Goal: Information Seeking & Learning: Learn about a topic

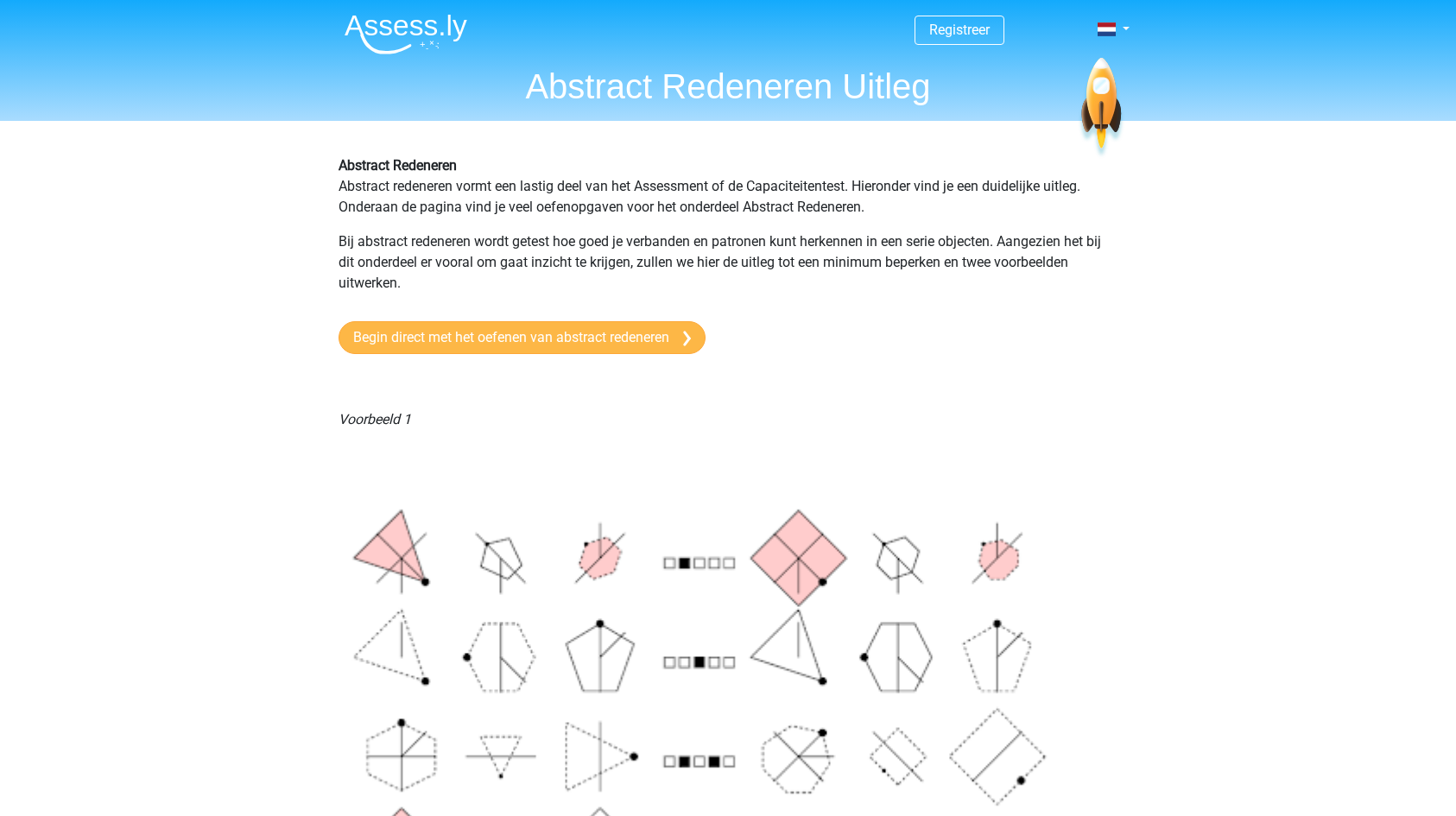
click at [496, 334] on link "Begin direct met het oefenen van abstract redeneren" at bounding box center [522, 337] width 367 height 33
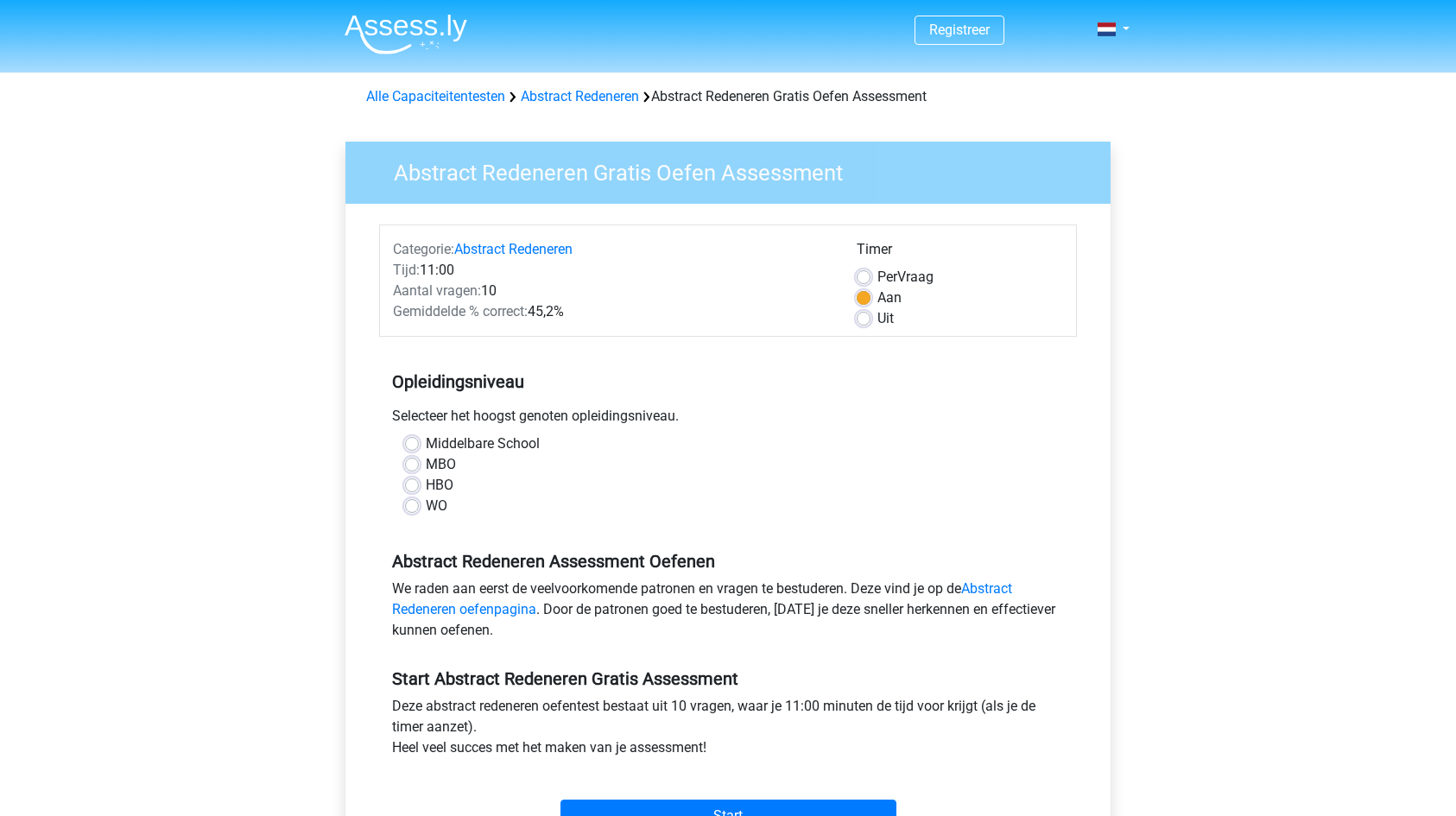
click at [426, 446] on label "Middelbare School" at bounding box center [482, 443] width 114 height 21
click at [413, 446] on input "Middelbare School" at bounding box center [412, 441] width 13 height 17
radio input "true"
click at [426, 507] on label "WO" at bounding box center [437, 506] width 21 height 21
click at [412, 507] on input "WO" at bounding box center [412, 504] width 13 height 17
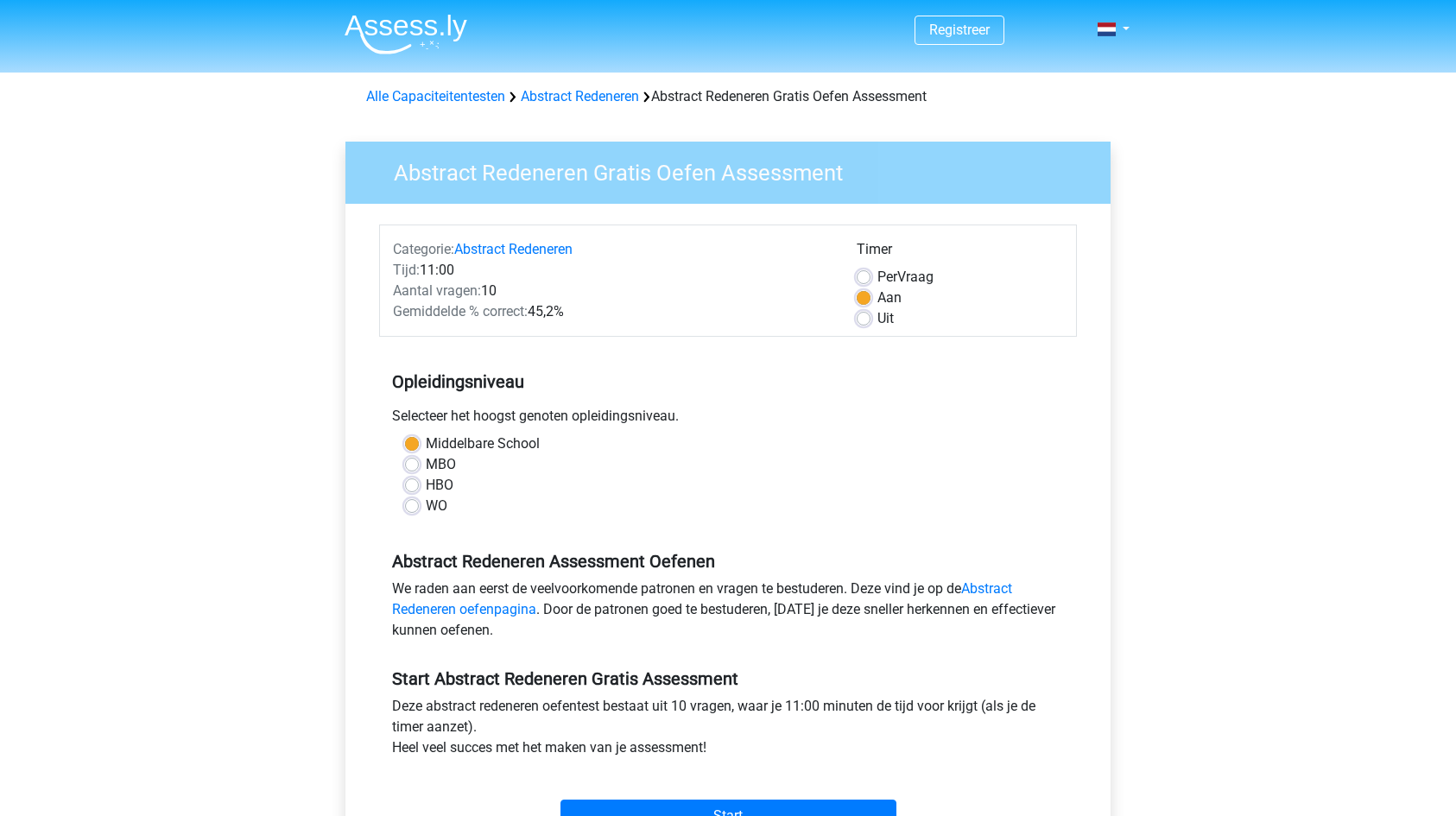
radio input "true"
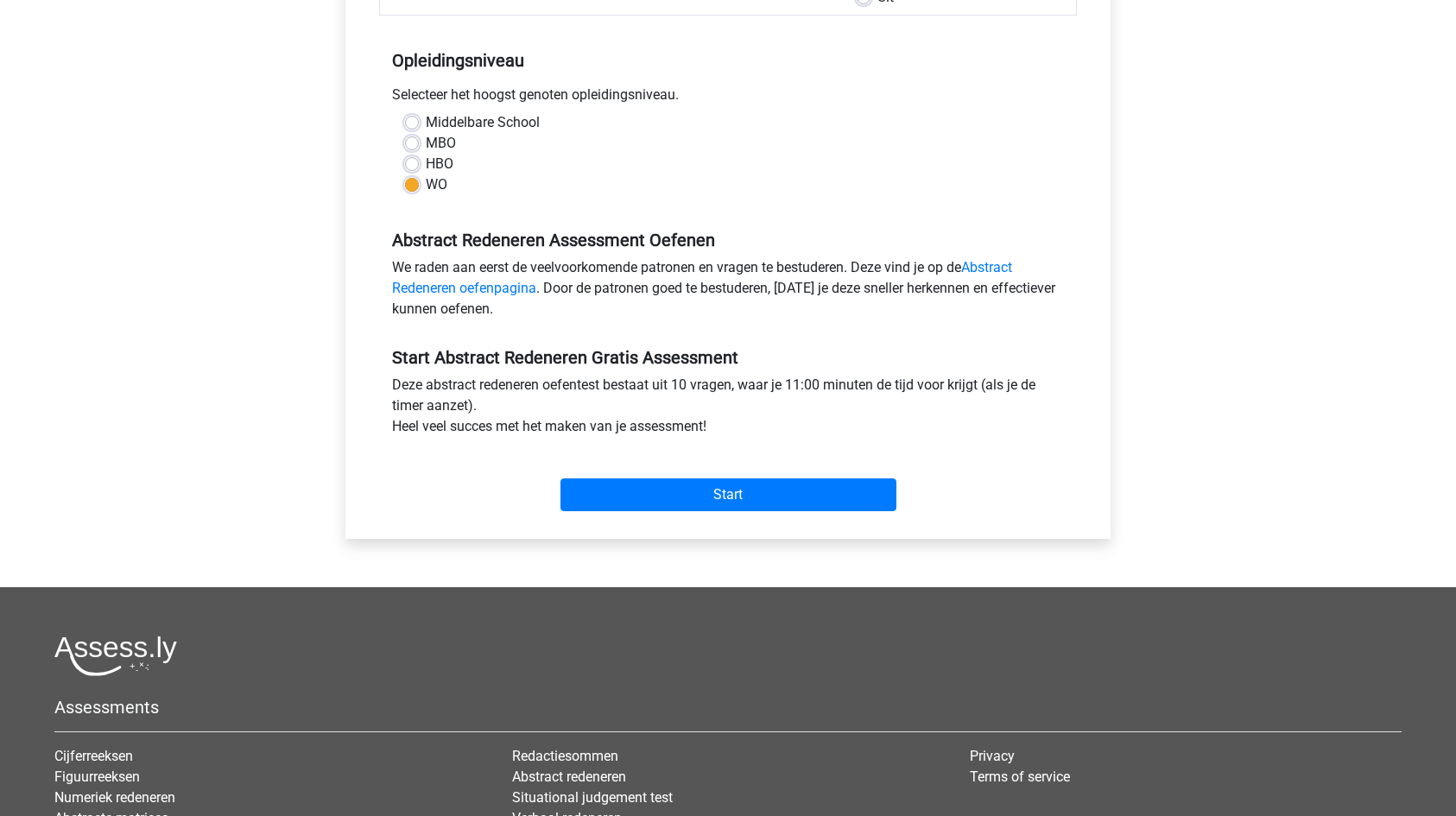
scroll to position [328, 0]
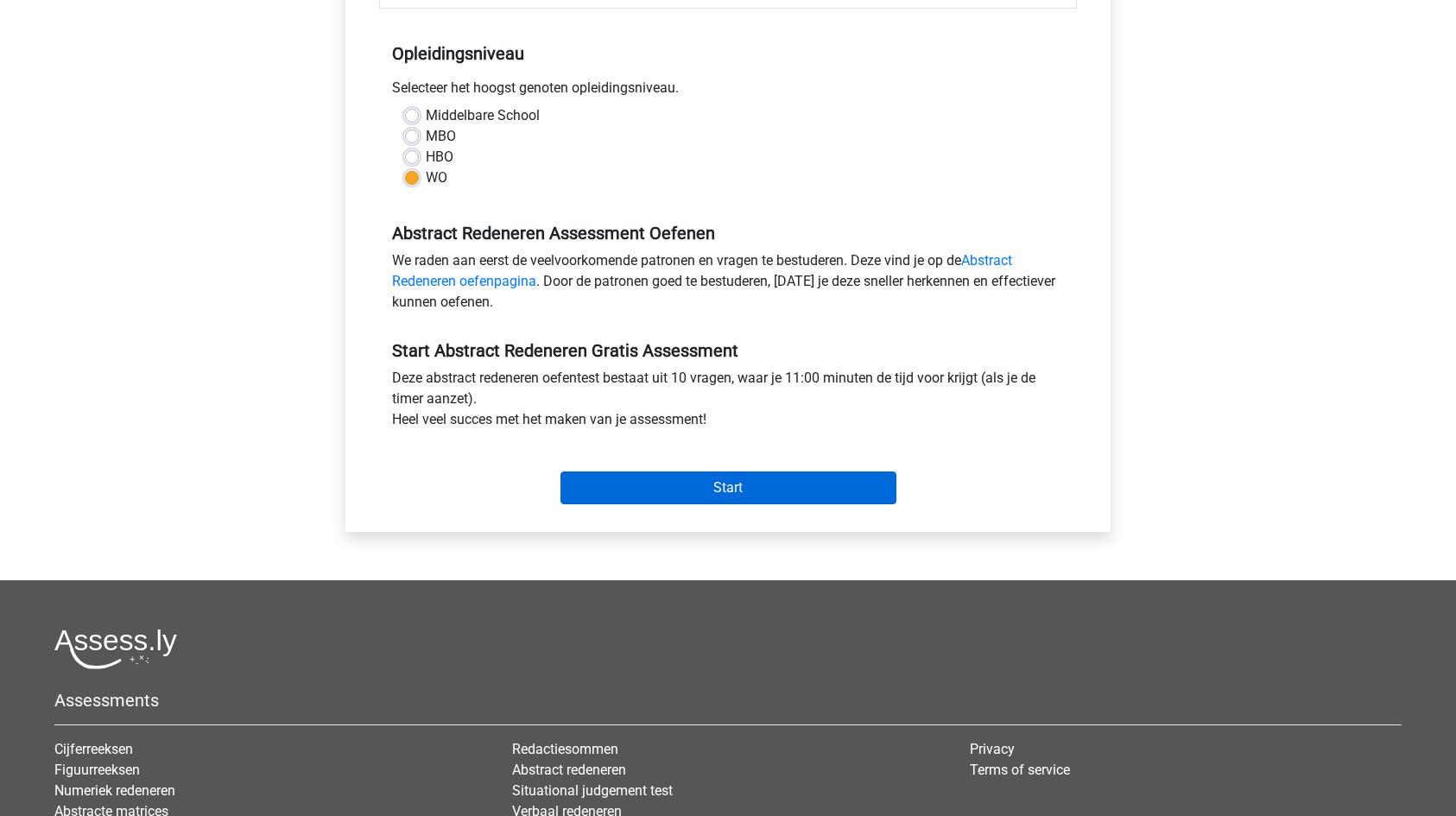
click at [728, 483] on input "Start" at bounding box center [728, 488] width 336 height 33
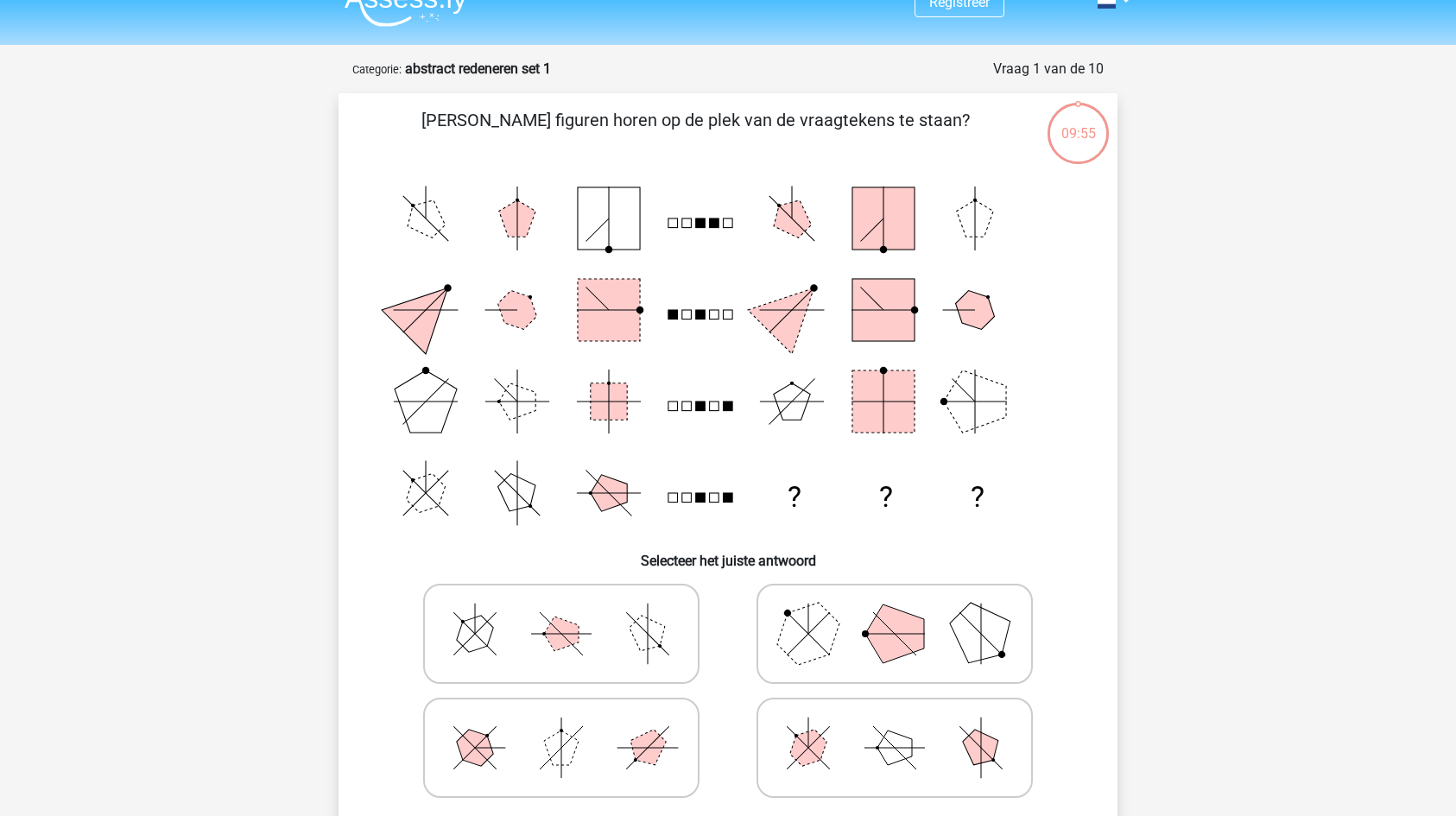
scroll to position [27, 0]
click at [950, 649] on icon at bounding box center [894, 634] width 259 height 86
click at [906, 613] on input "radio" at bounding box center [900, 608] width 12 height 12
radio input "true"
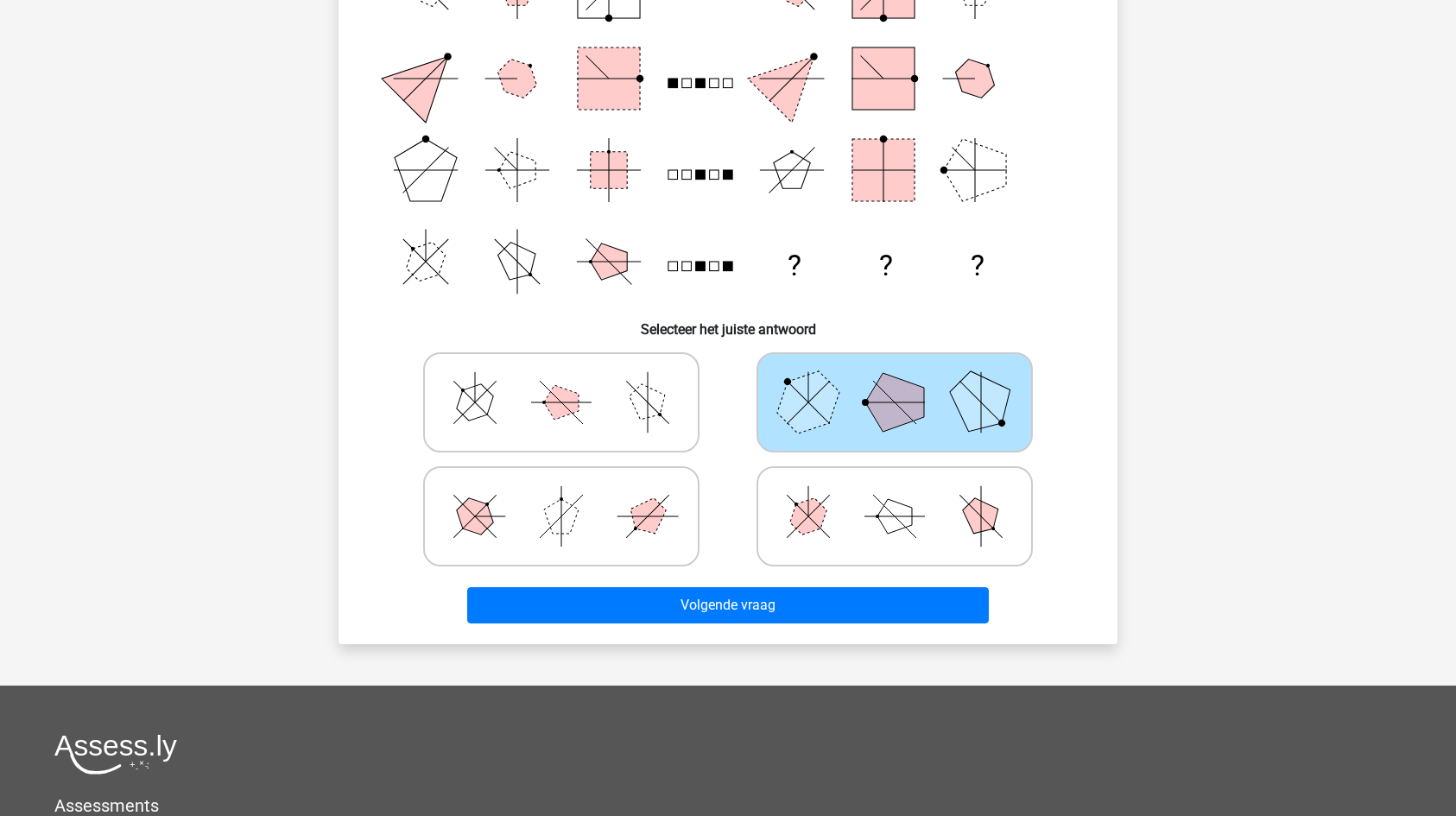
scroll to position [262, 0]
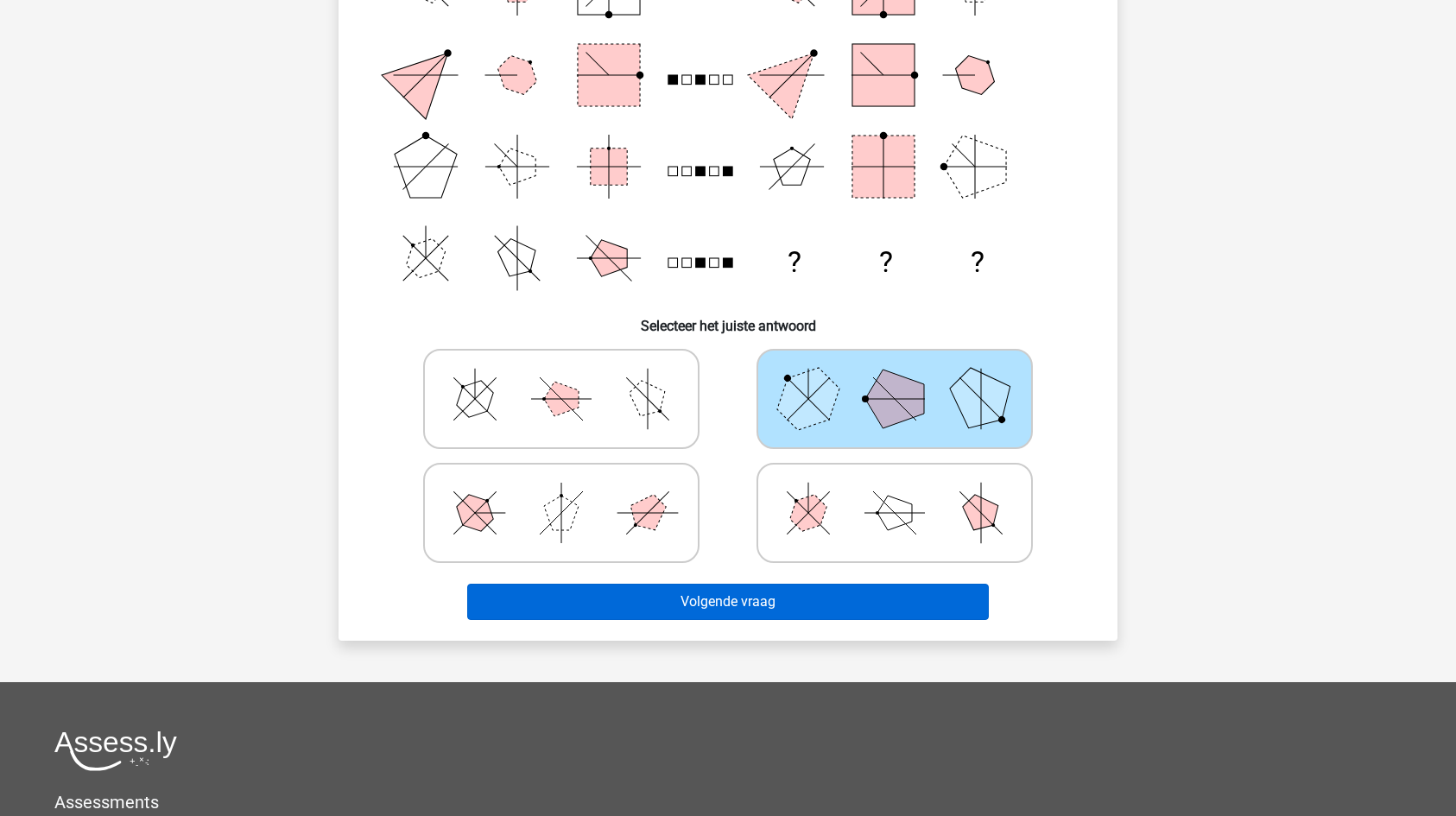
click at [719, 600] on button "Volgende vraag" at bounding box center [728, 601] width 523 height 37
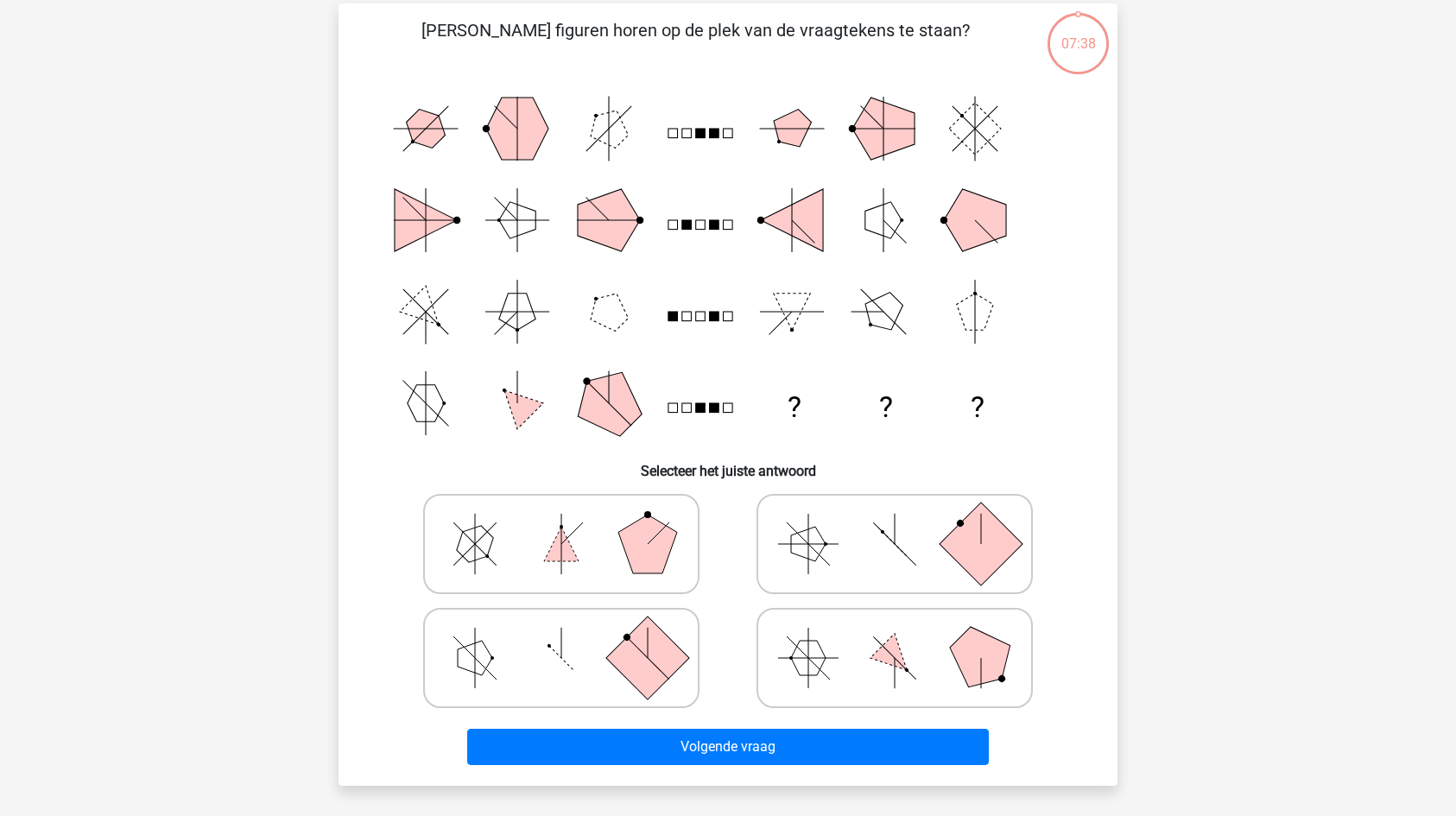
scroll to position [86, 0]
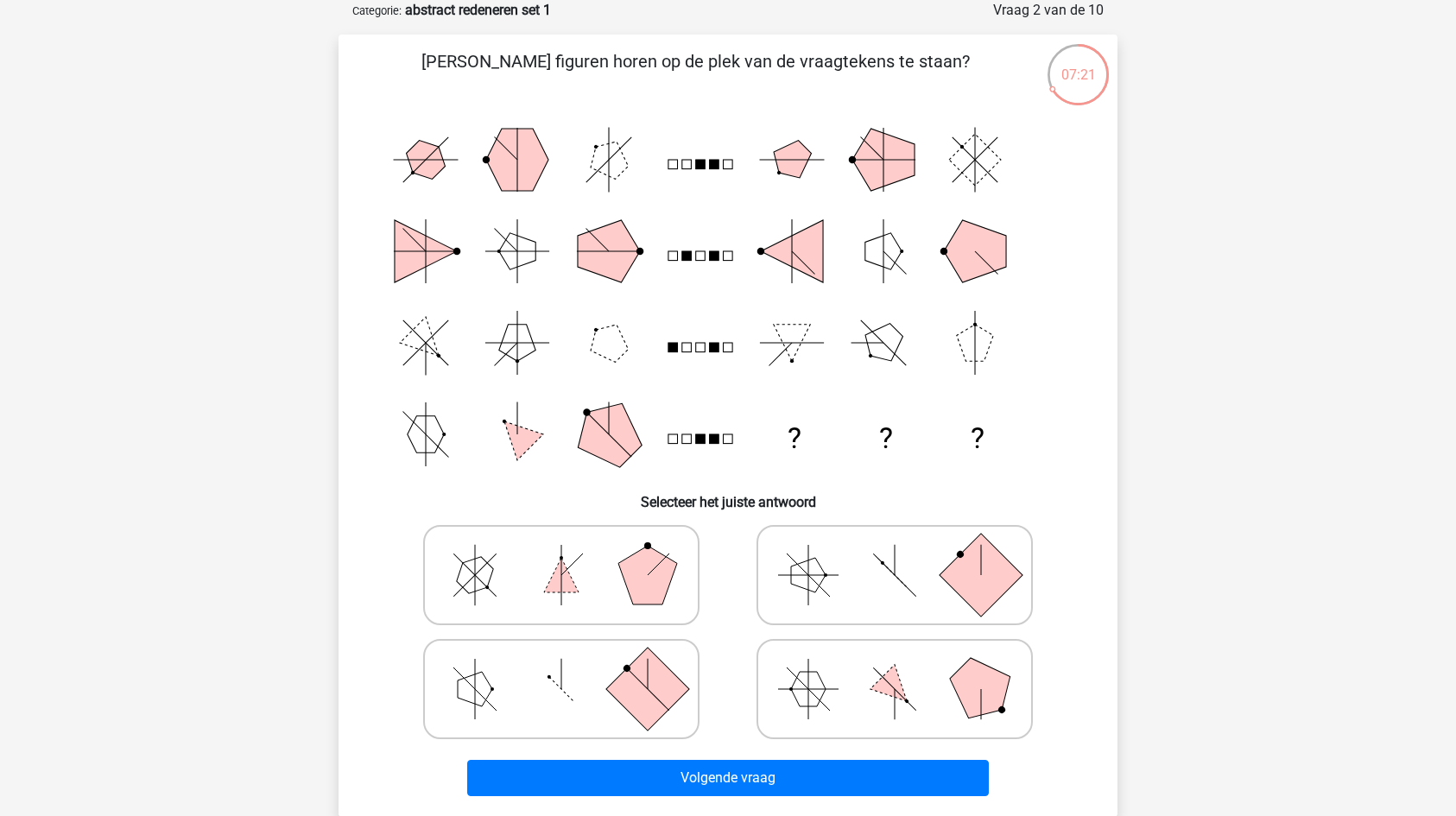
click at [912, 693] on icon at bounding box center [894, 689] width 259 height 86
click at [906, 667] on input "radio" at bounding box center [900, 661] width 12 height 12
radio input "true"
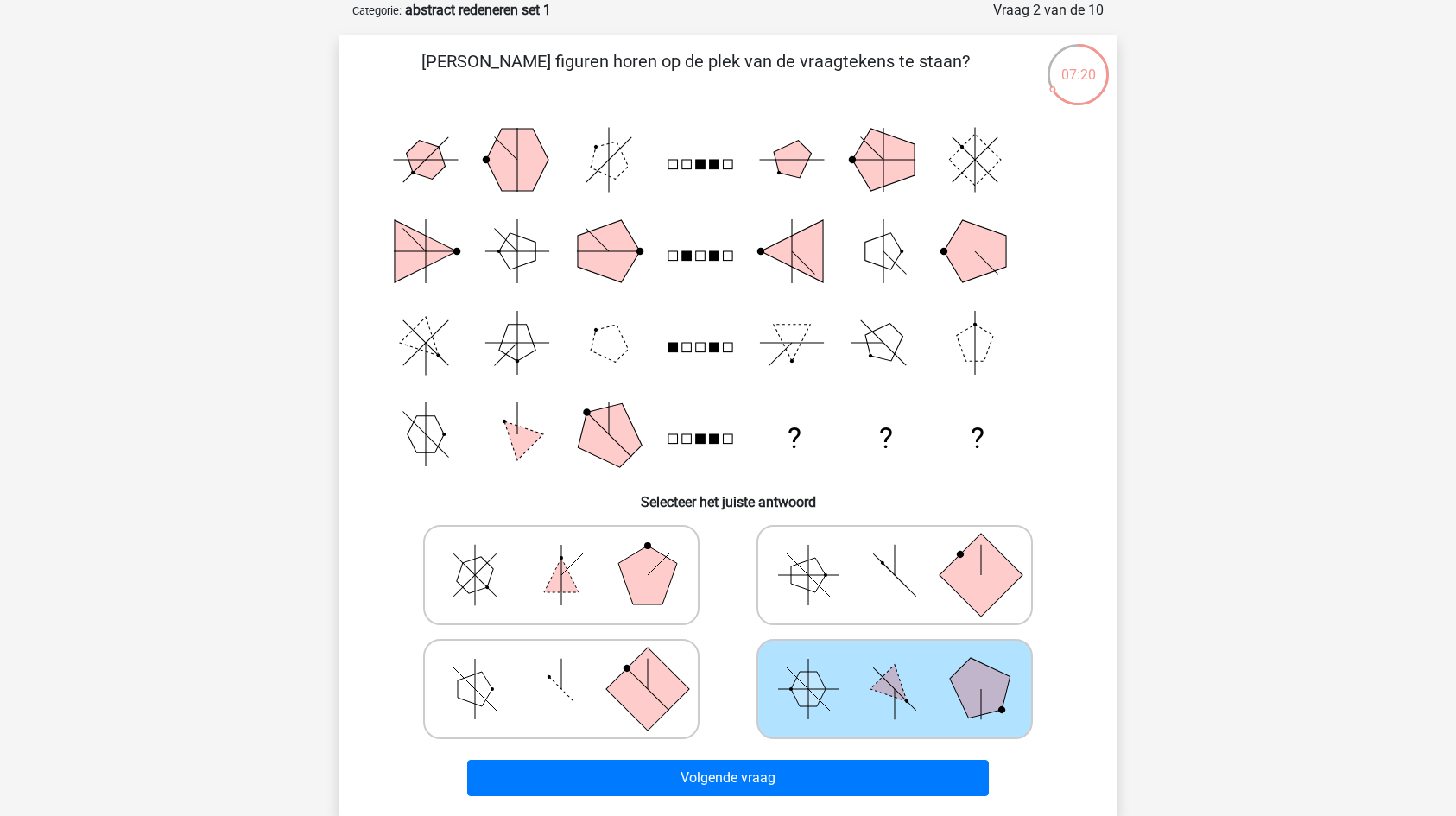
click at [849, 752] on div "Volgende vraag" at bounding box center [728, 775] width 724 height 57
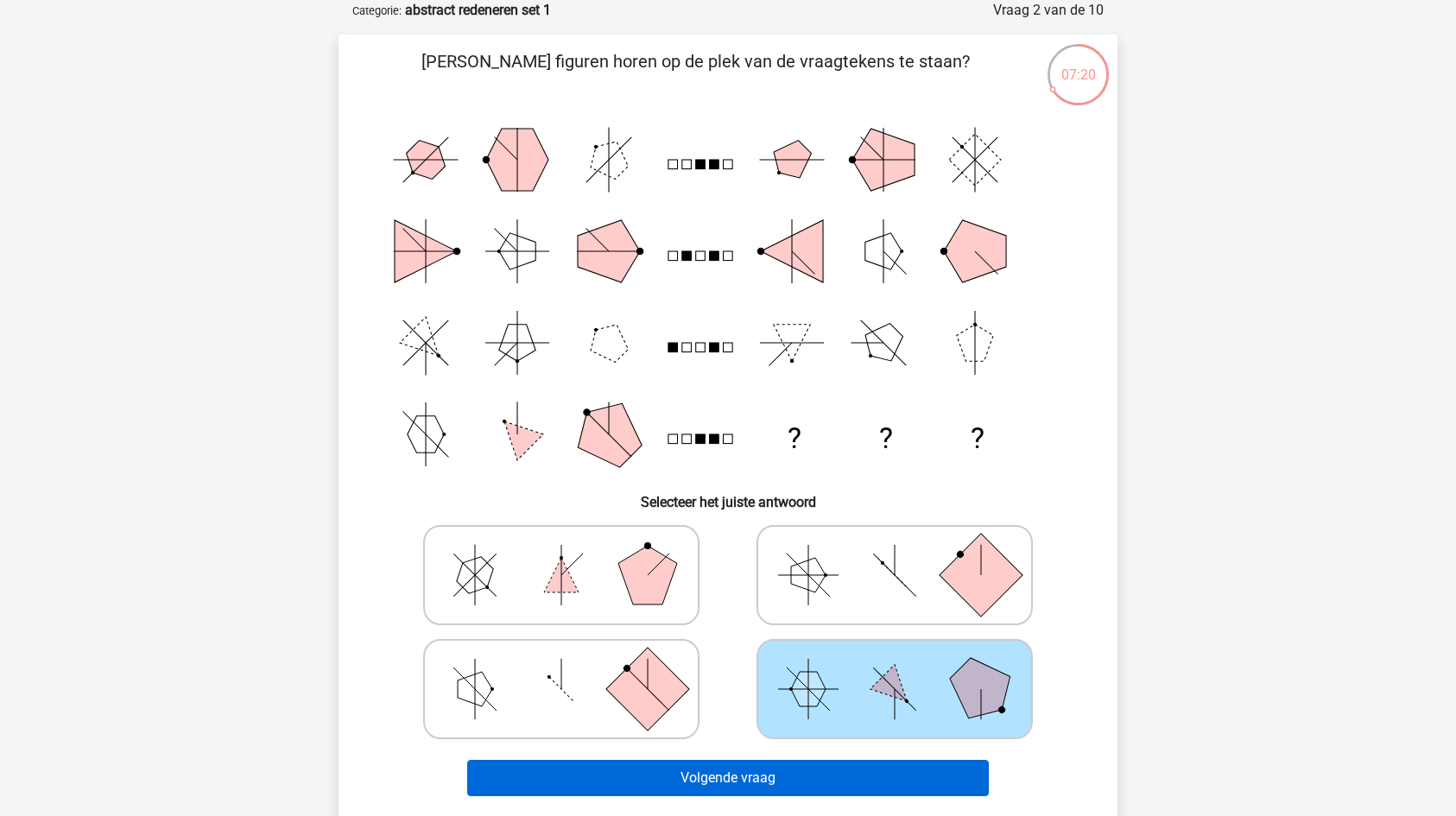
click at [828, 770] on button "Volgende vraag" at bounding box center [728, 778] width 523 height 37
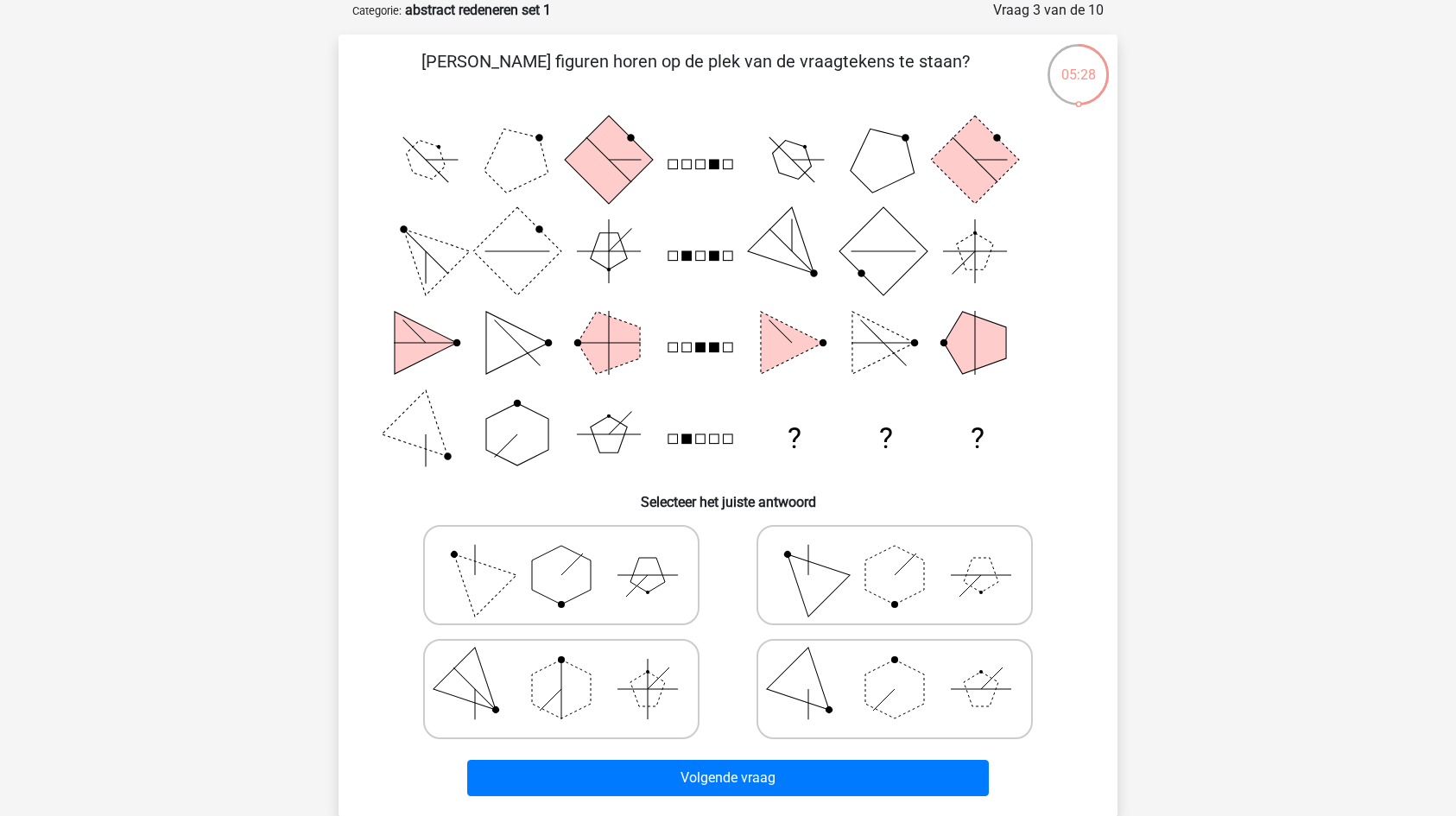
click at [581, 579] on polygon at bounding box center [561, 575] width 59 height 59
click at [573, 553] on input "radio" at bounding box center [566, 548] width 12 height 12
radio input "true"
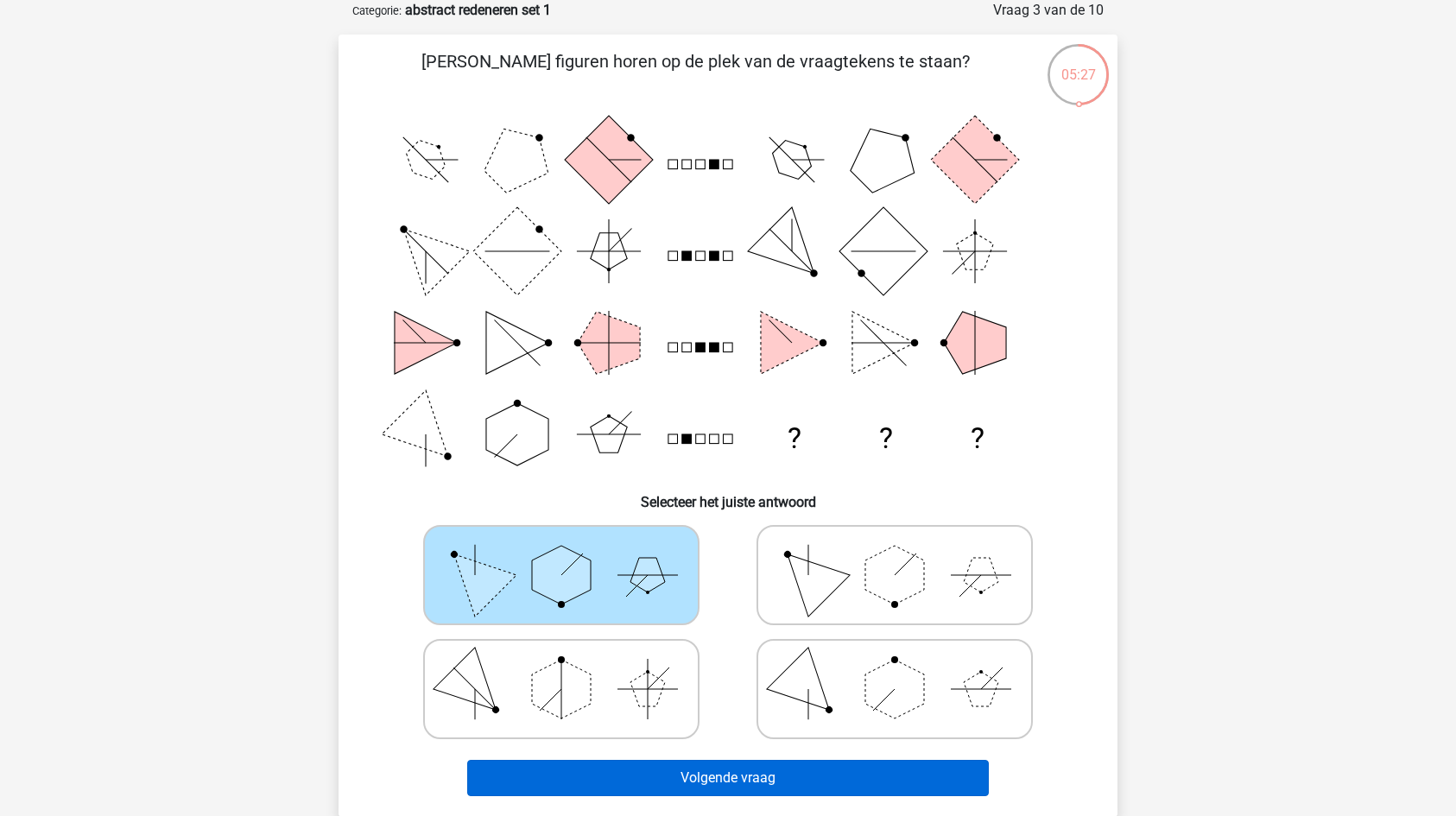
click at [738, 774] on button "Volgende vraag" at bounding box center [728, 778] width 523 height 37
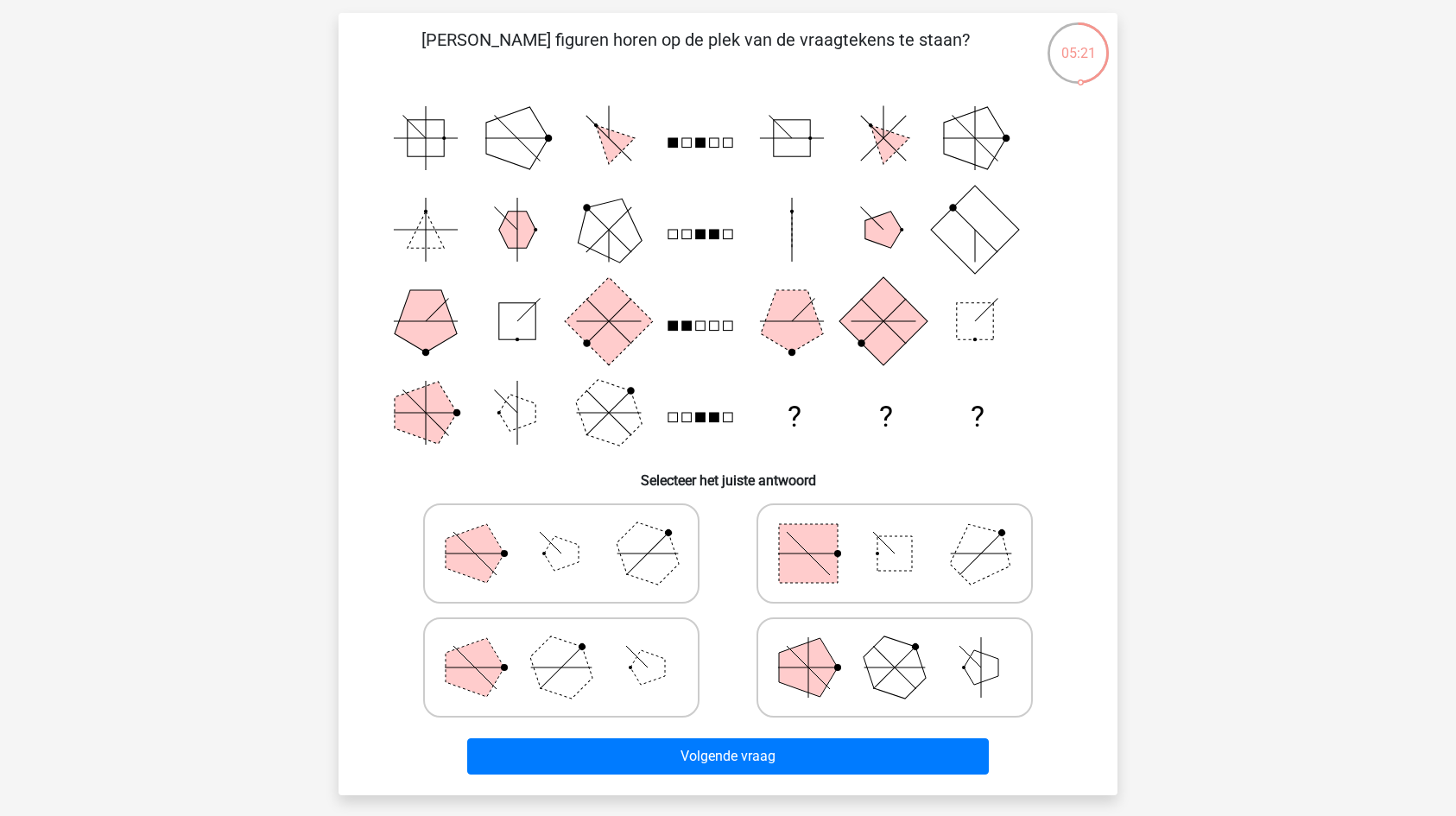
scroll to position [112, 0]
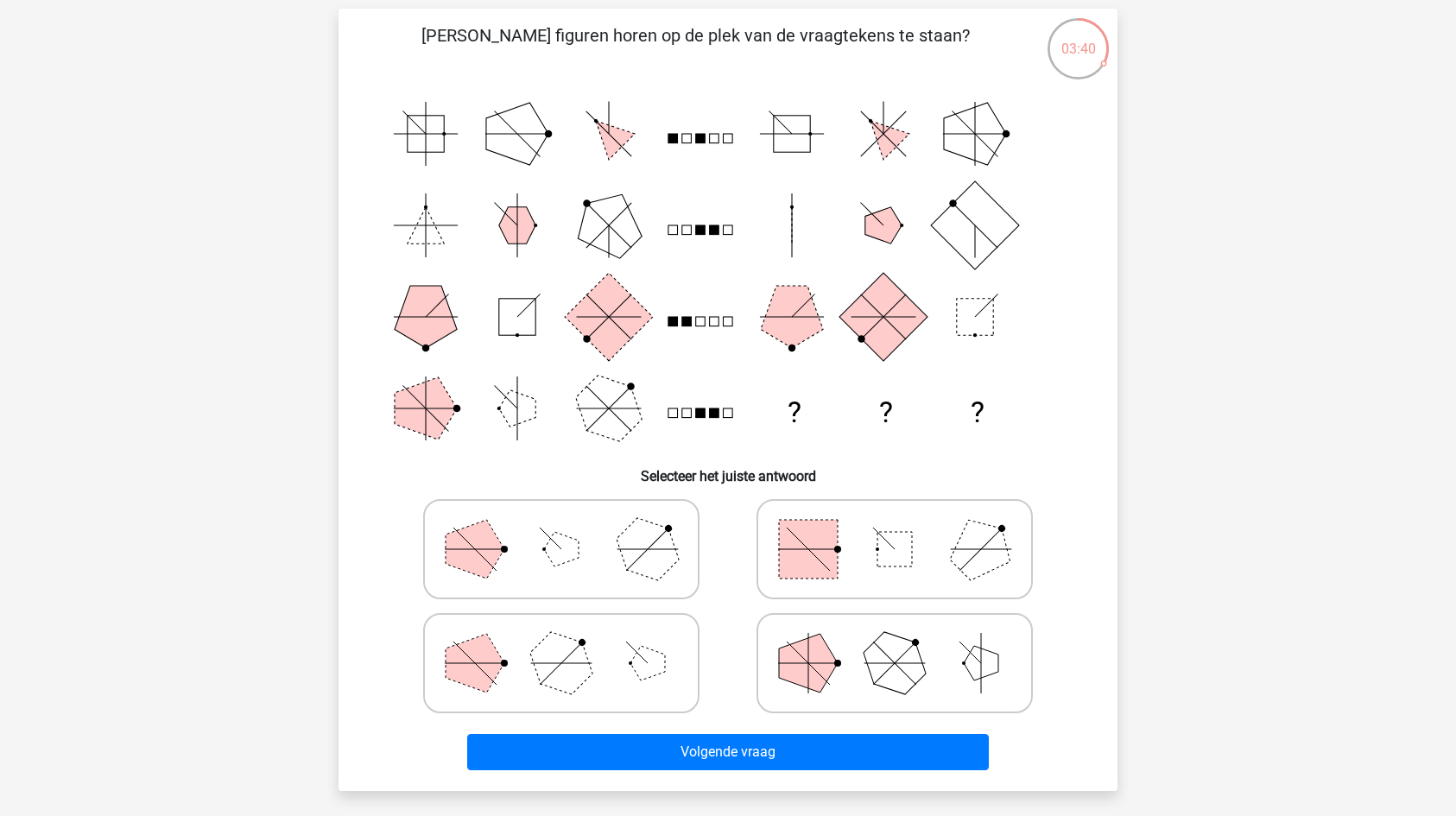
click at [832, 658] on polygon at bounding box center [808, 663] width 59 height 59
click at [895, 642] on input "radio" at bounding box center [900, 635] width 12 height 12
radio input "true"
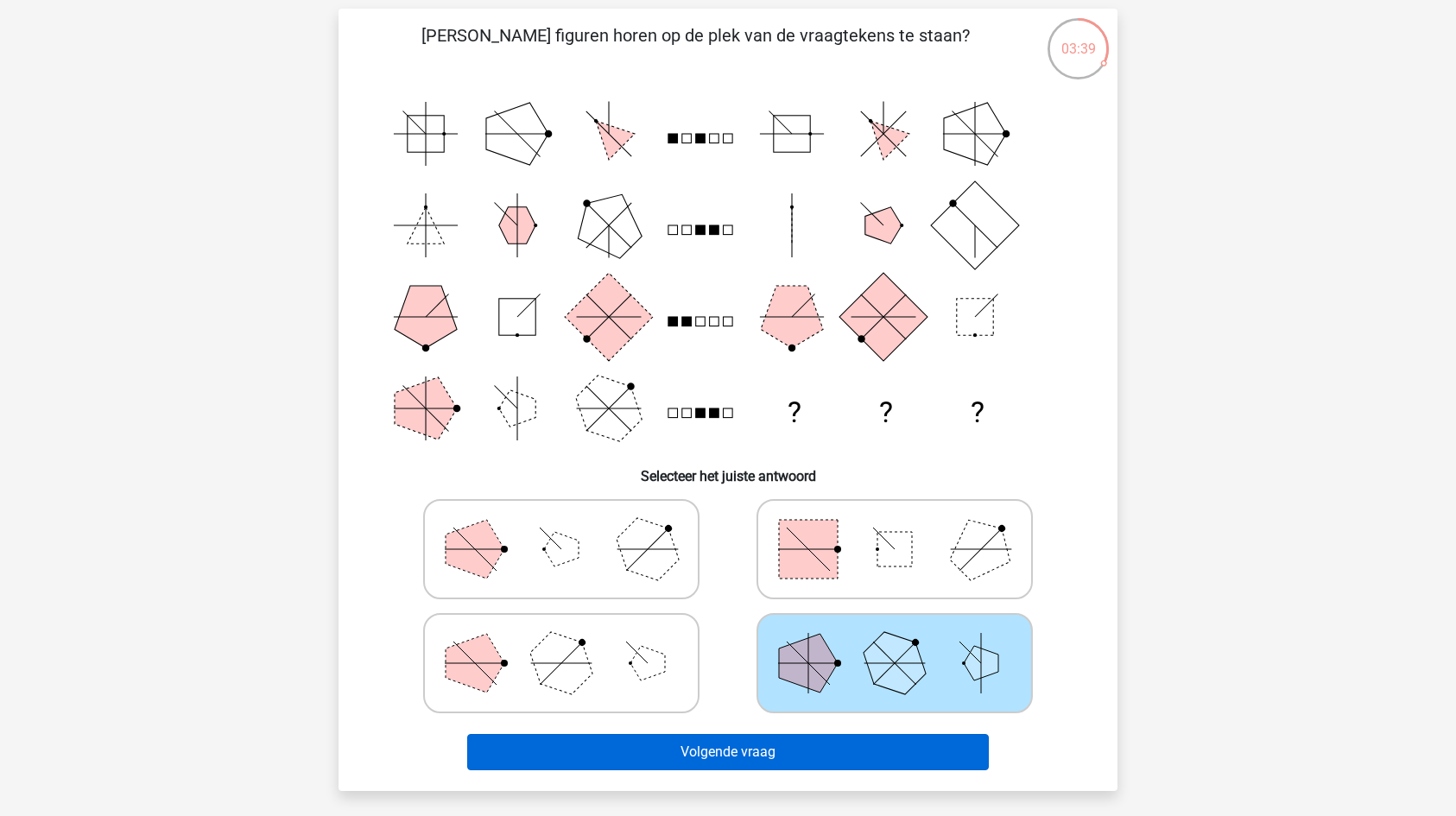
click at [683, 756] on button "Volgende vraag" at bounding box center [728, 752] width 523 height 37
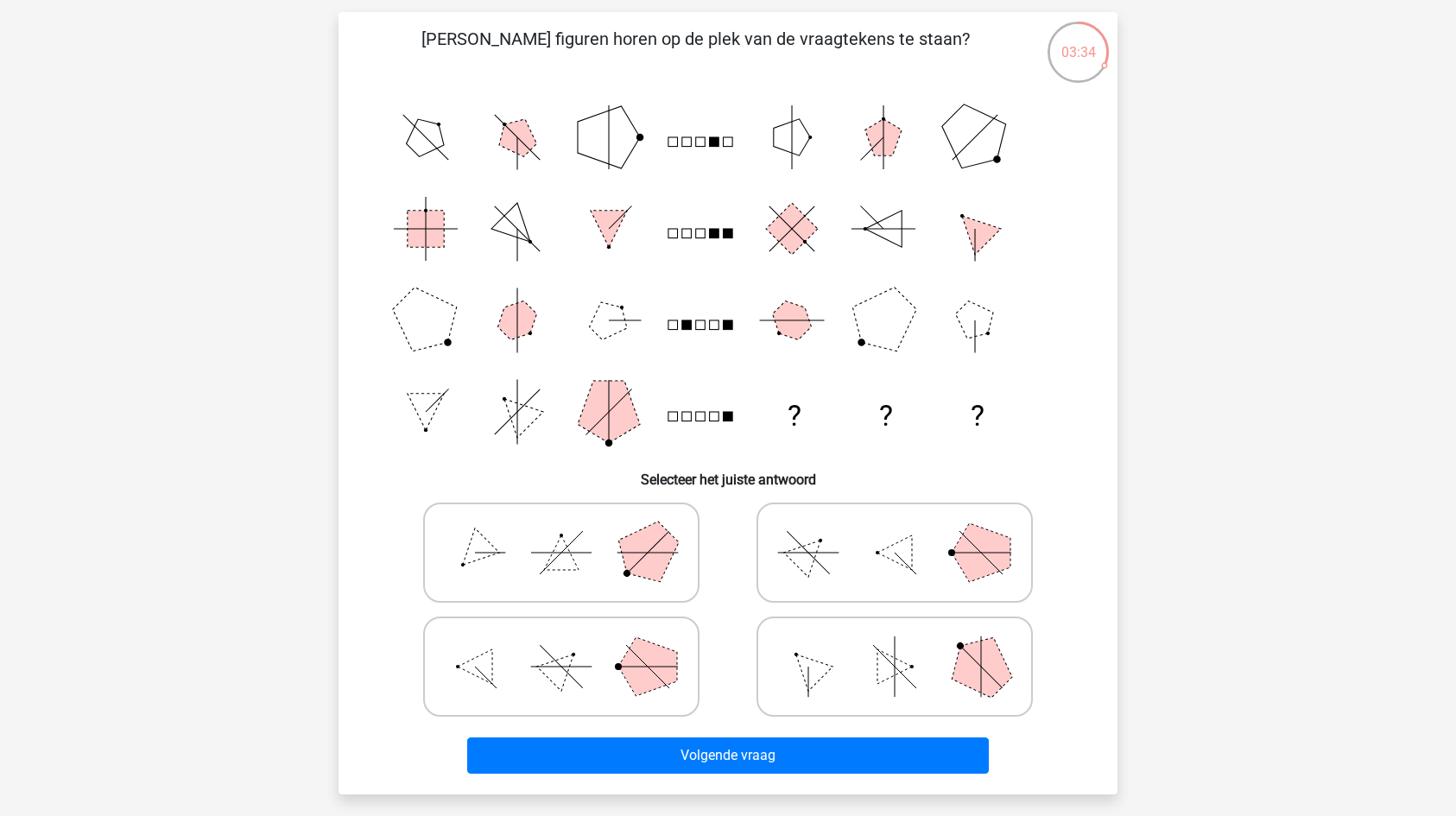
scroll to position [114, 0]
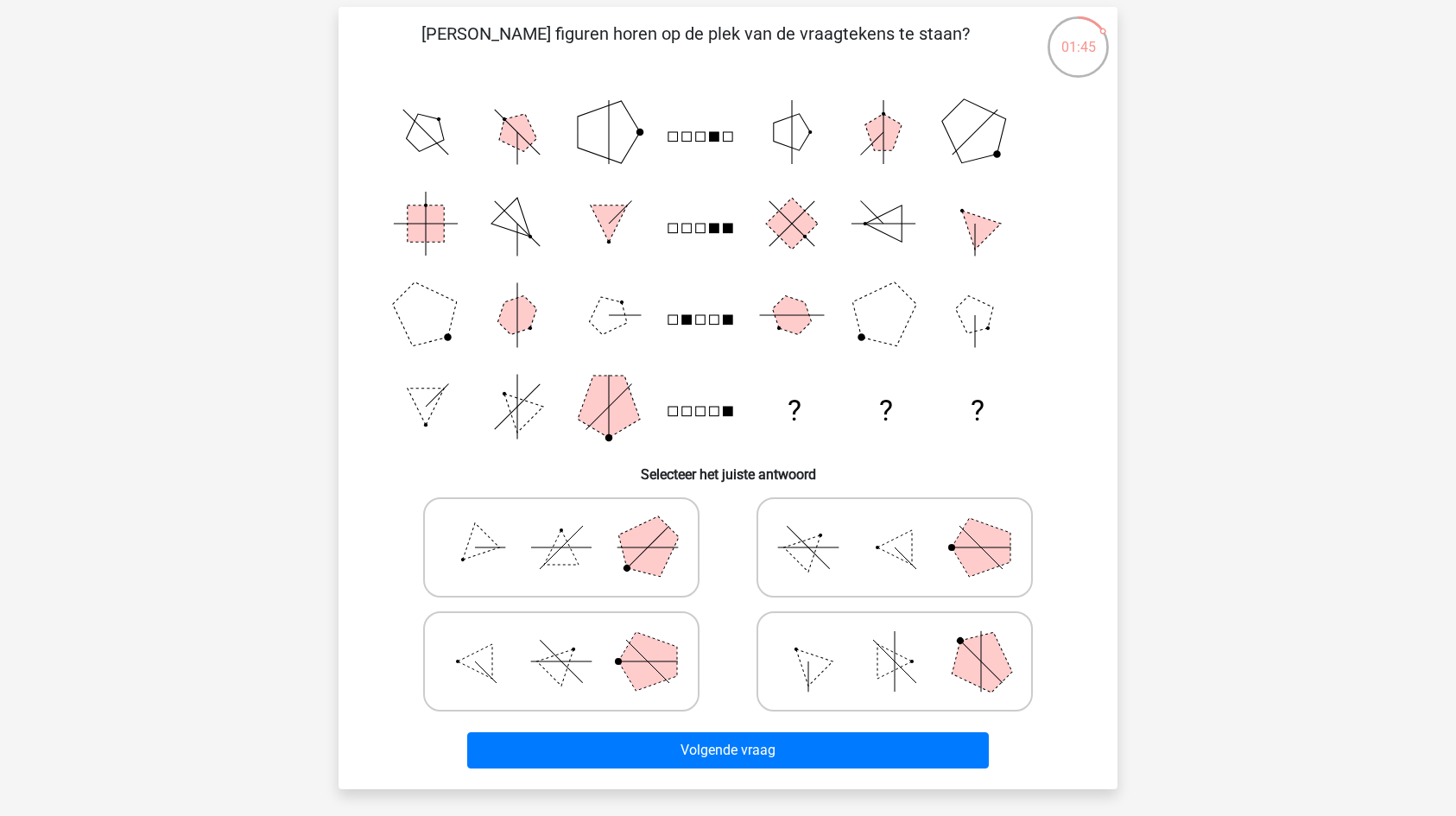
click at [898, 540] on polygon at bounding box center [894, 547] width 35 height 35
click at [898, 526] on input "radio" at bounding box center [900, 520] width 12 height 12
radio input "true"
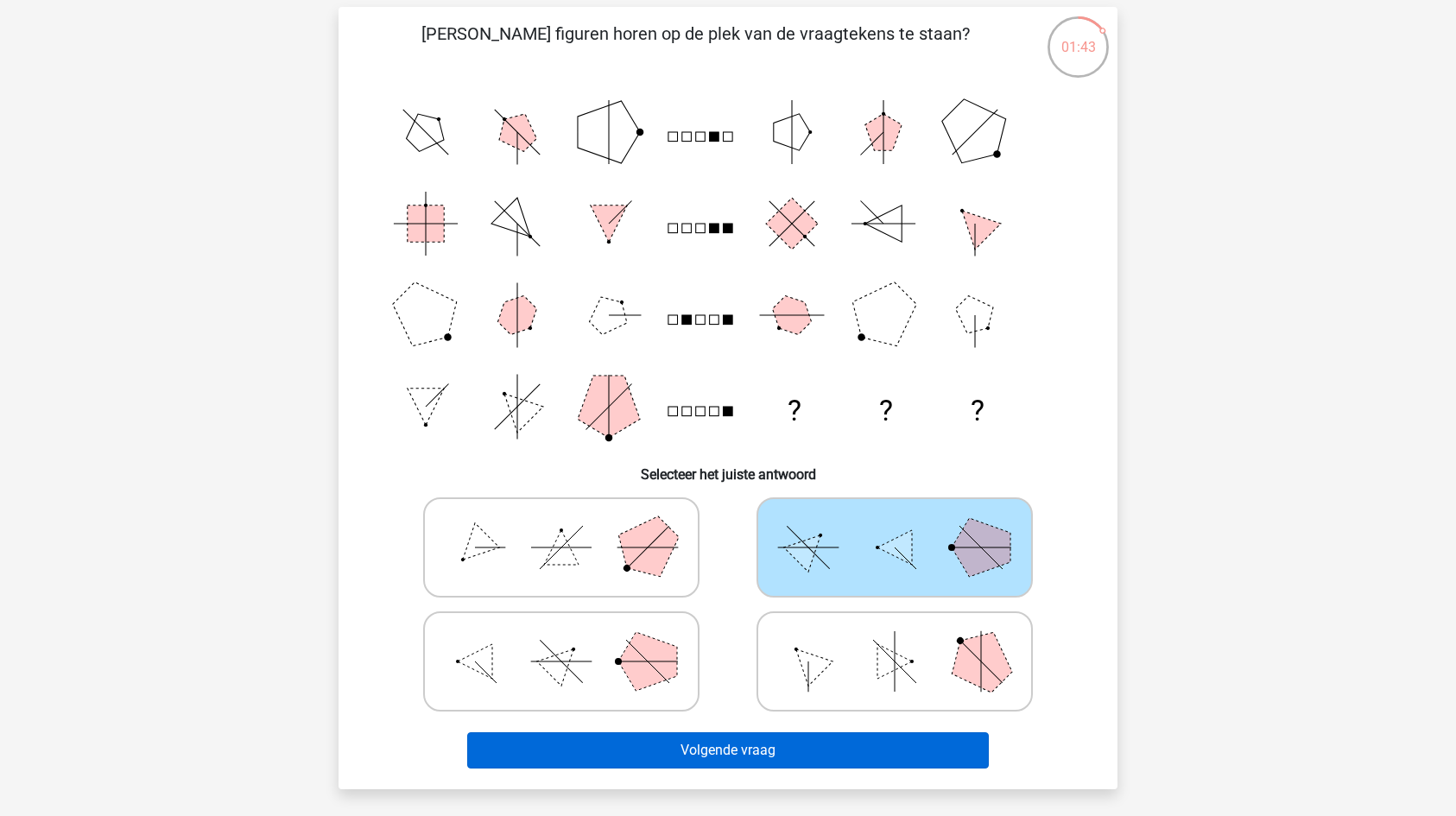
click at [732, 751] on button "Volgende vraag" at bounding box center [728, 750] width 523 height 37
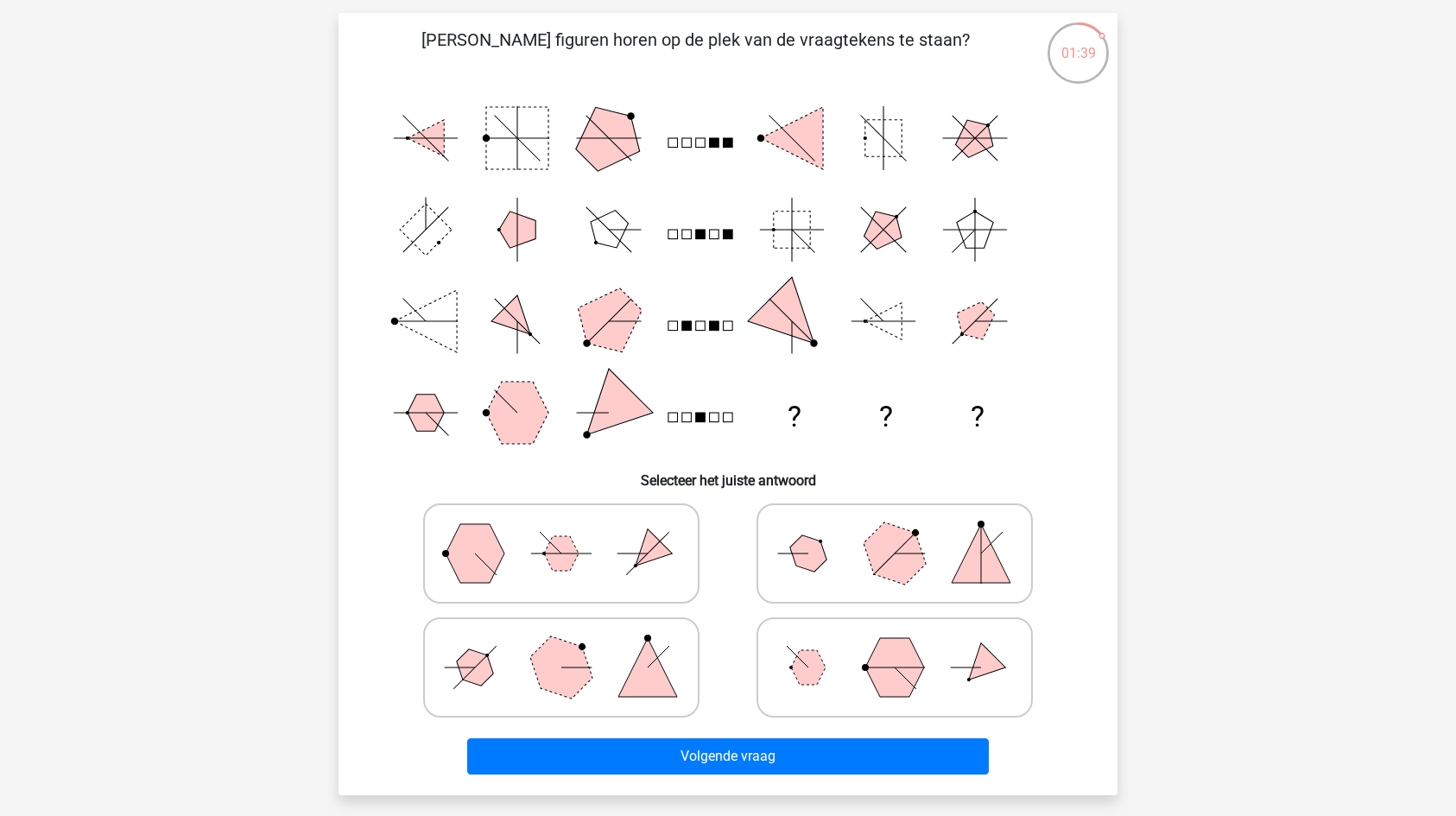
scroll to position [112, 0]
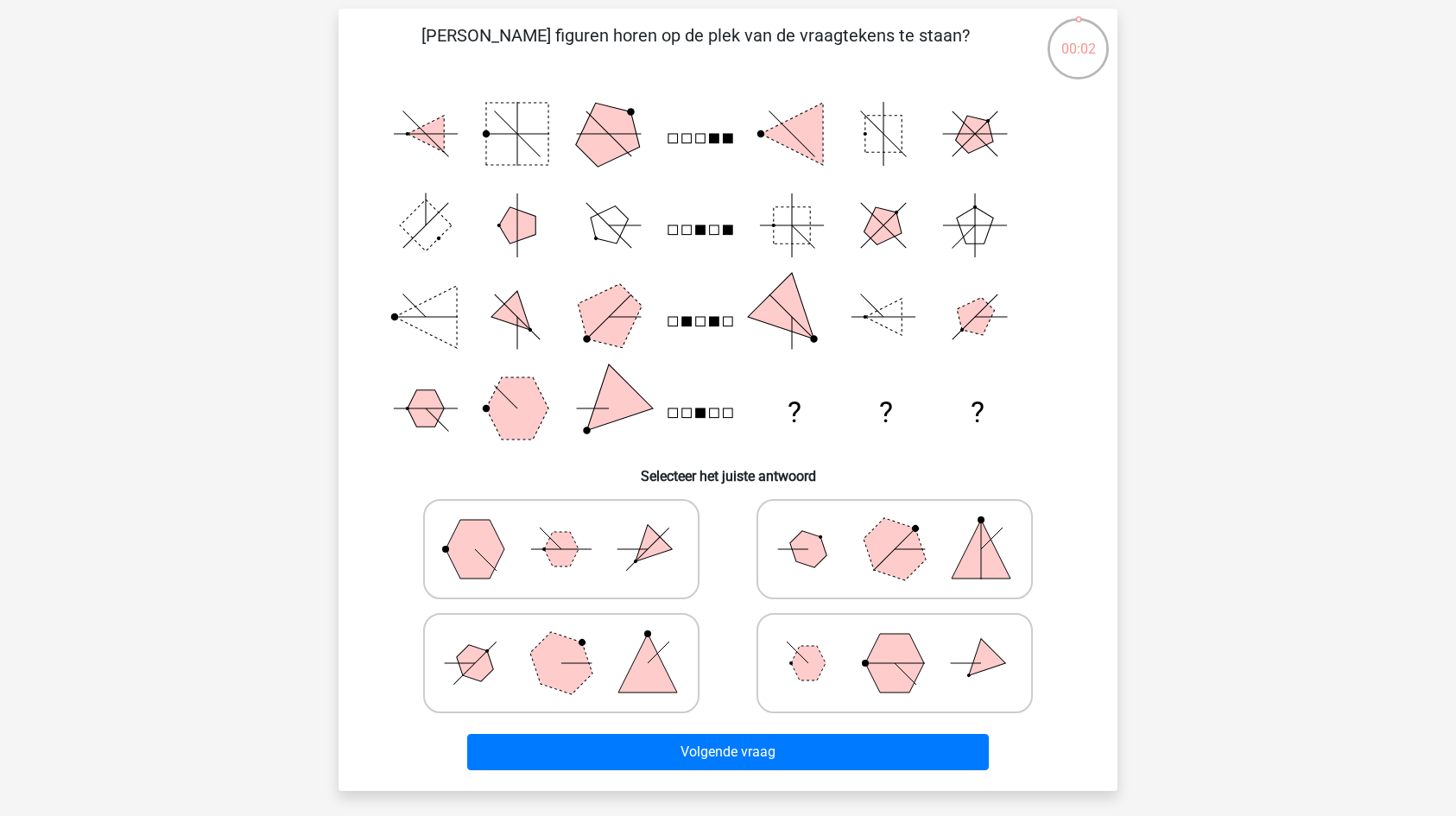
click at [831, 548] on icon at bounding box center [894, 548] width 259 height 86
click at [895, 528] on input "radio" at bounding box center [900, 522] width 12 height 12
radio input "true"
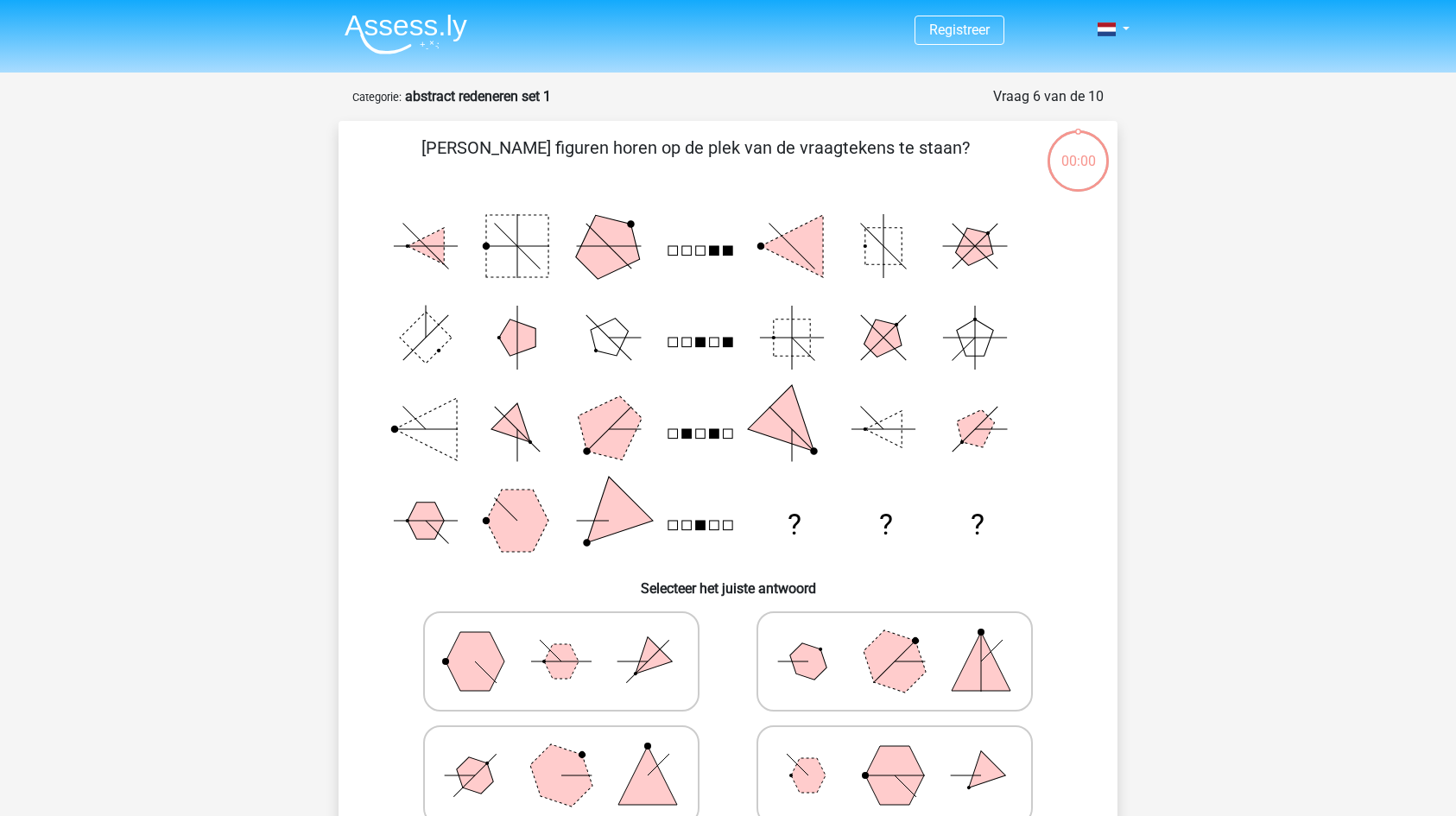
scroll to position [112, 0]
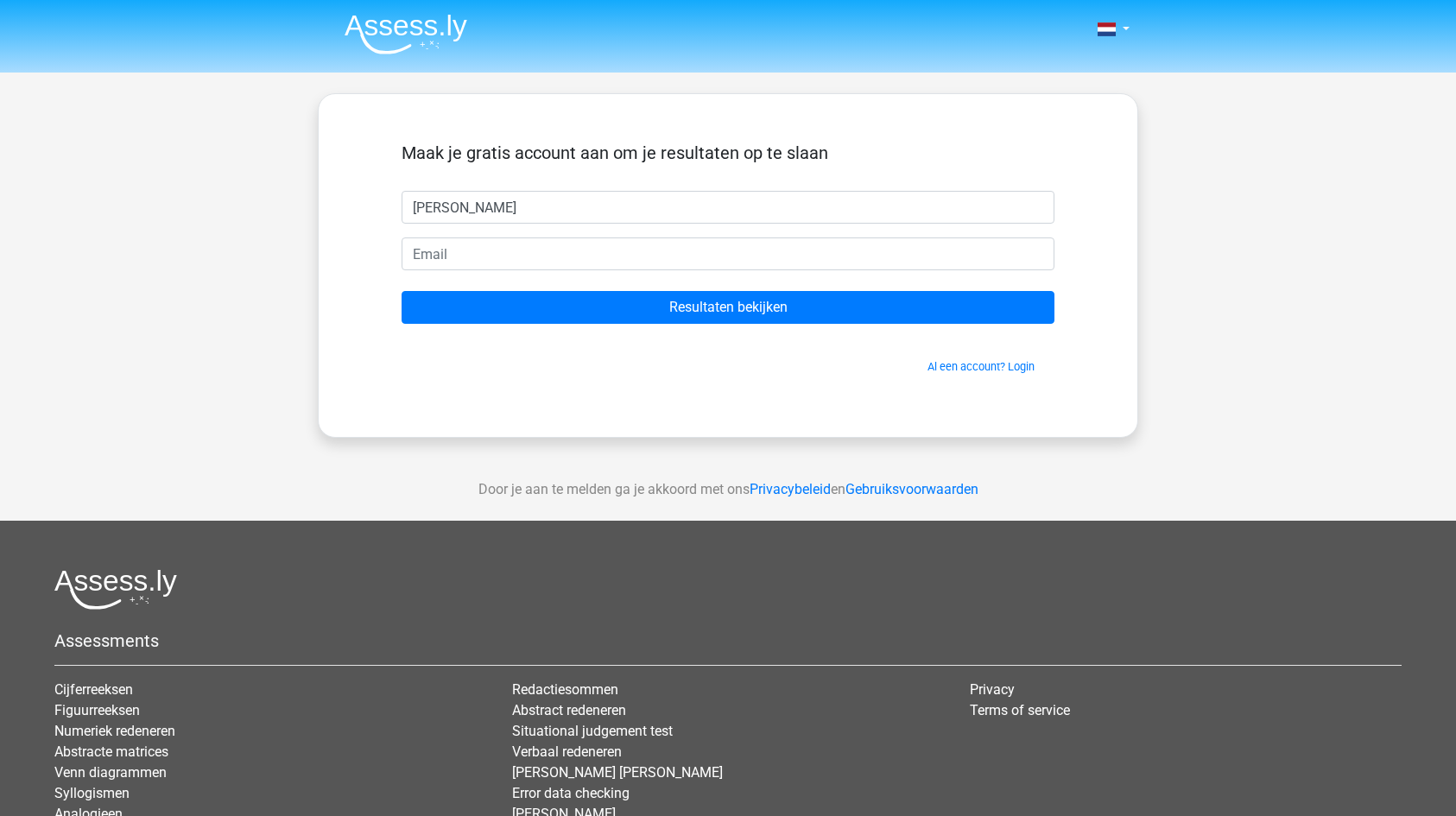
type input "[PERSON_NAME]"
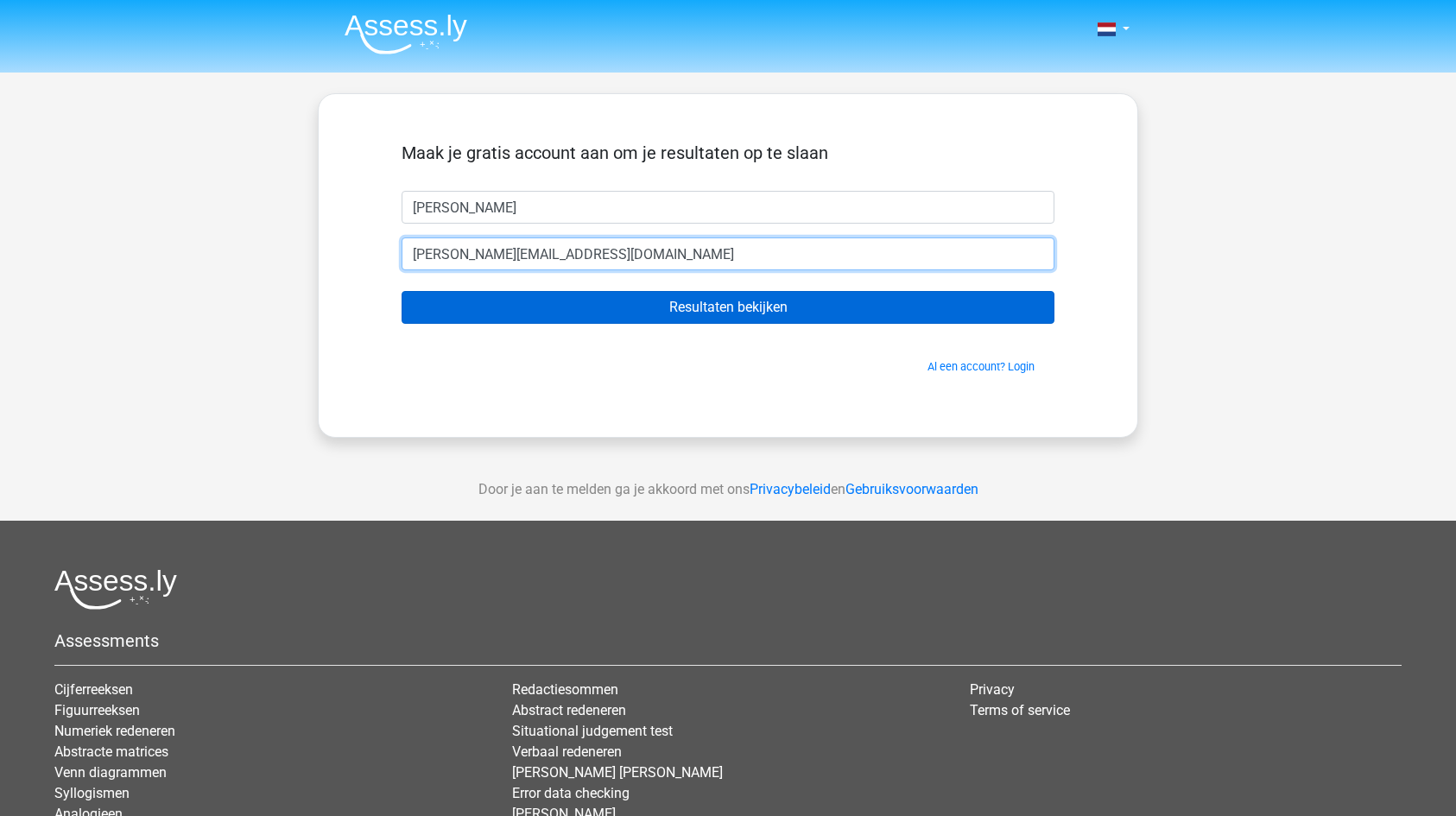
type input "[PERSON_NAME][EMAIL_ADDRESS][DOMAIN_NAME]"
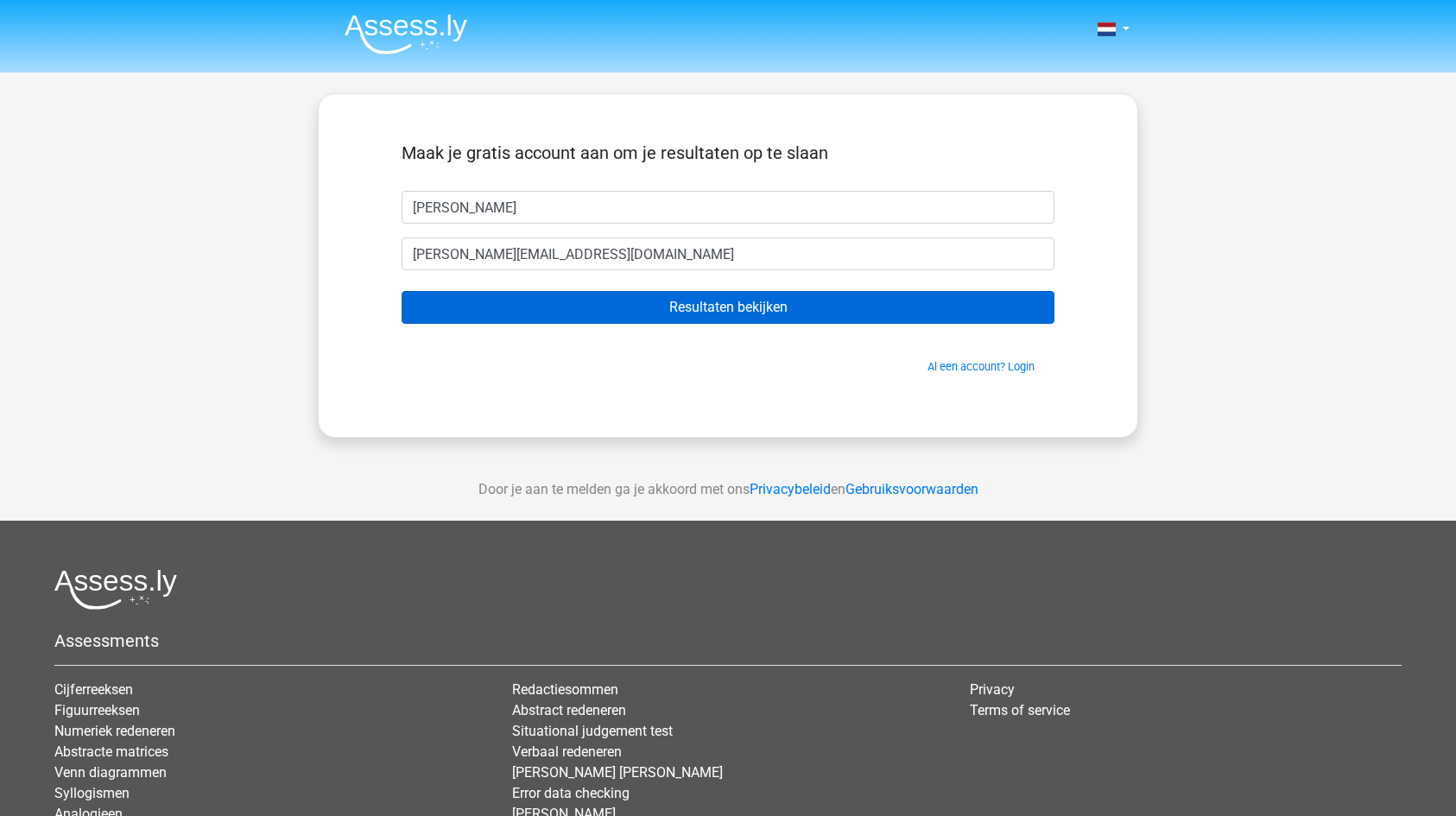
click at [745, 311] on input "Resultaten bekijken" at bounding box center [728, 307] width 652 height 33
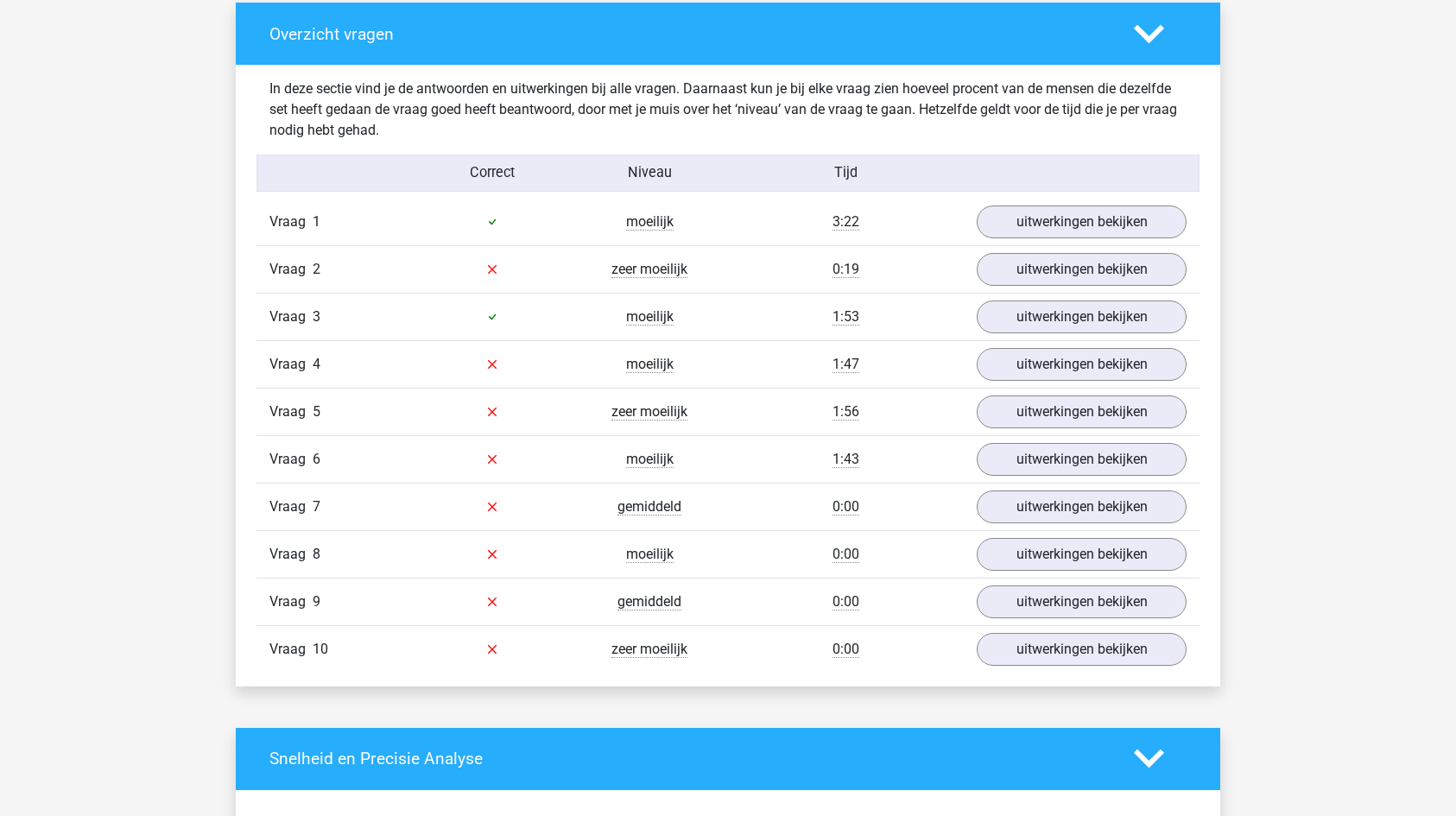
scroll to position [1296, 0]
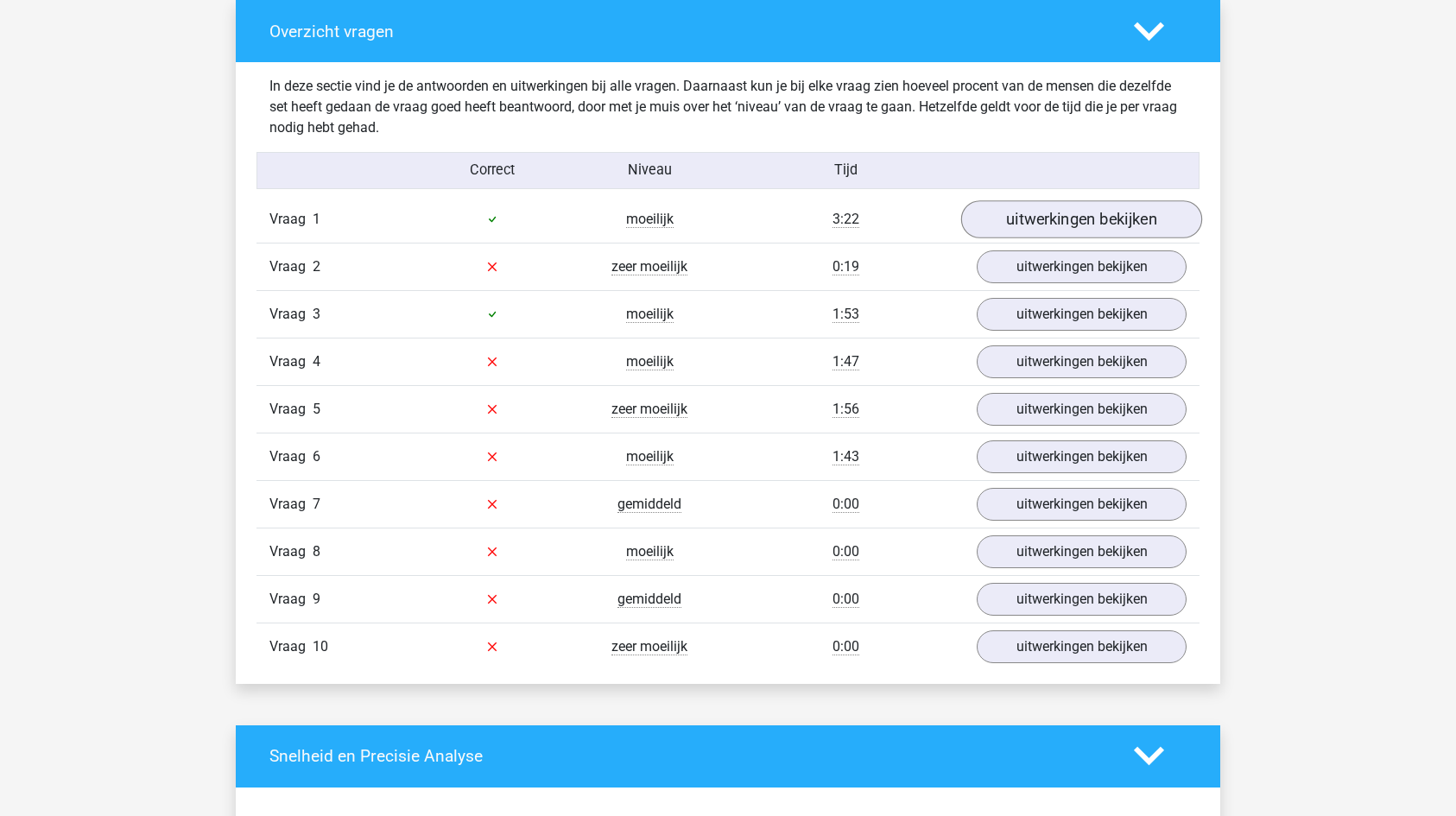
click at [1031, 223] on link "uitwerkingen bekijken" at bounding box center [1081, 219] width 241 height 38
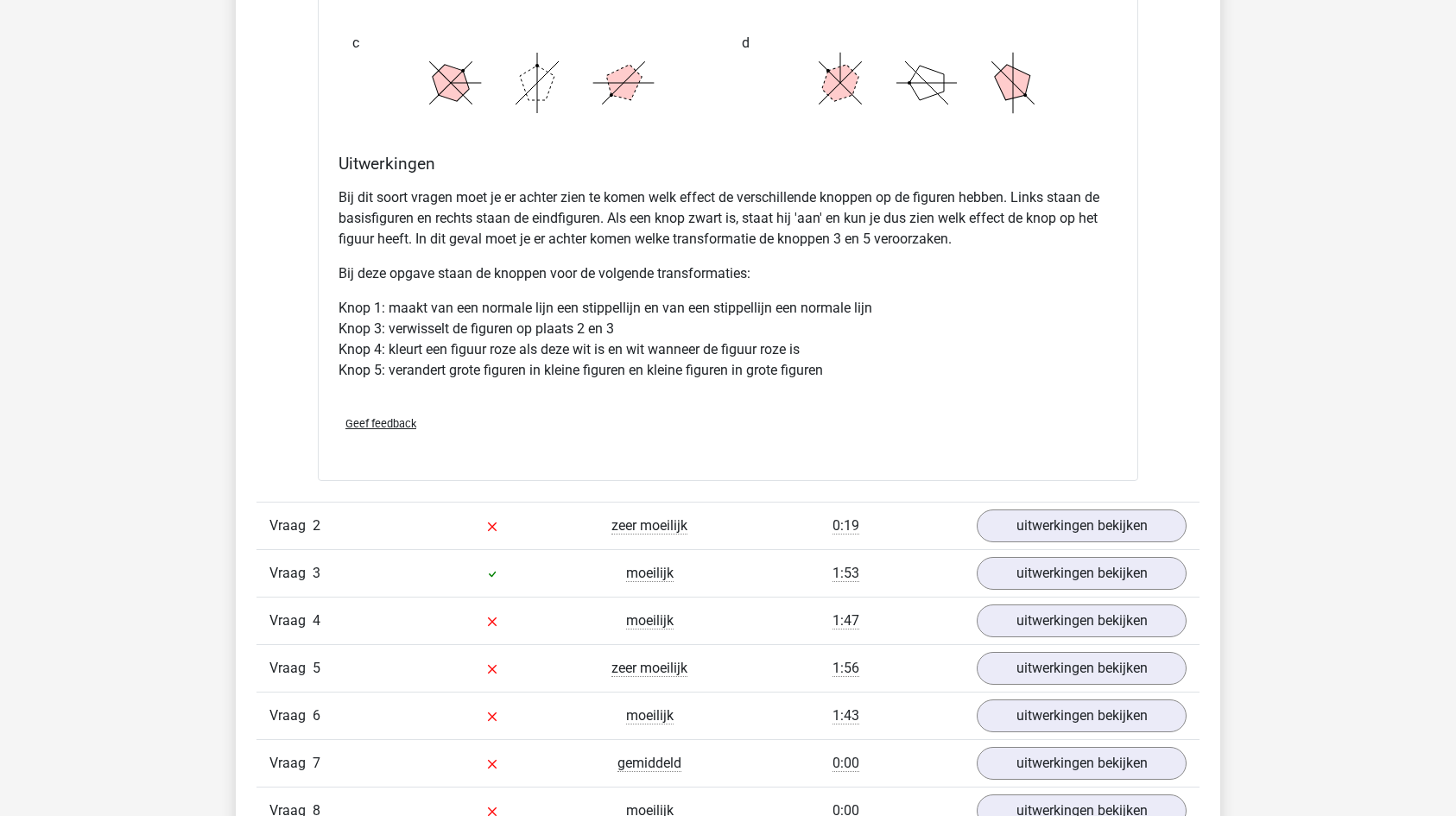
scroll to position [2159, 0]
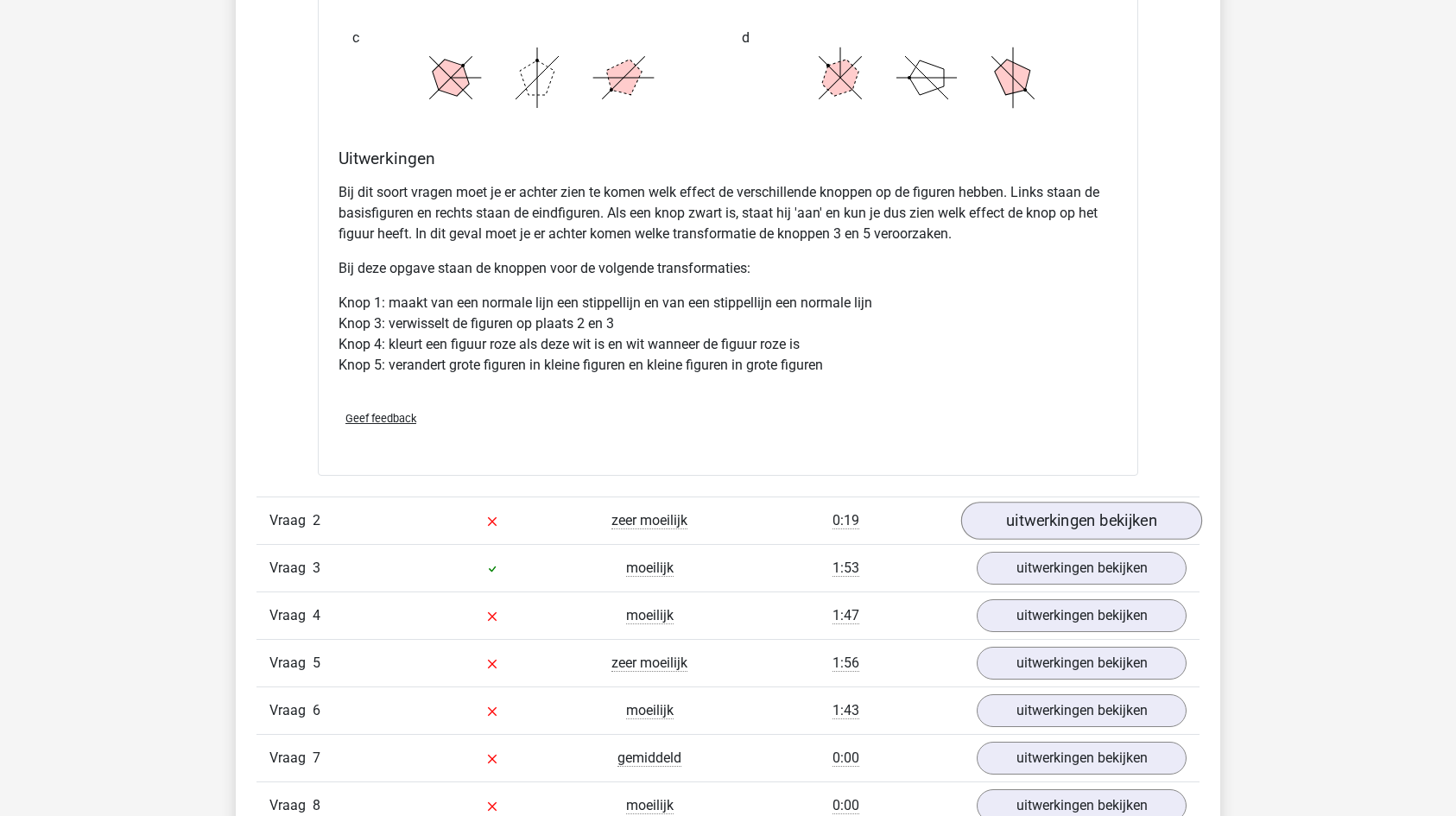
click at [1090, 531] on link "uitwerkingen bekijken" at bounding box center [1081, 521] width 241 height 38
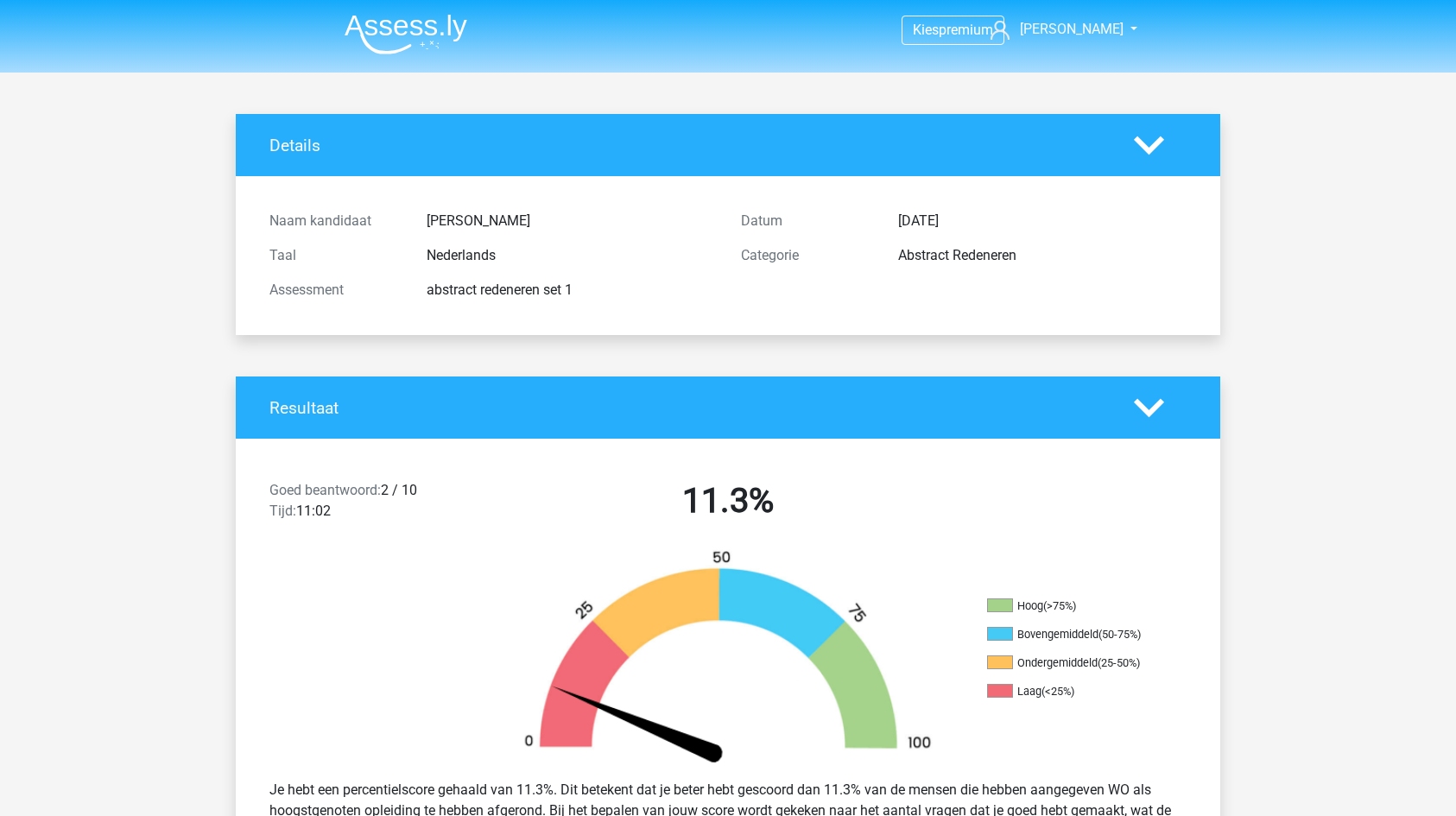
scroll to position [0, 0]
